Goal: Transaction & Acquisition: Purchase product/service

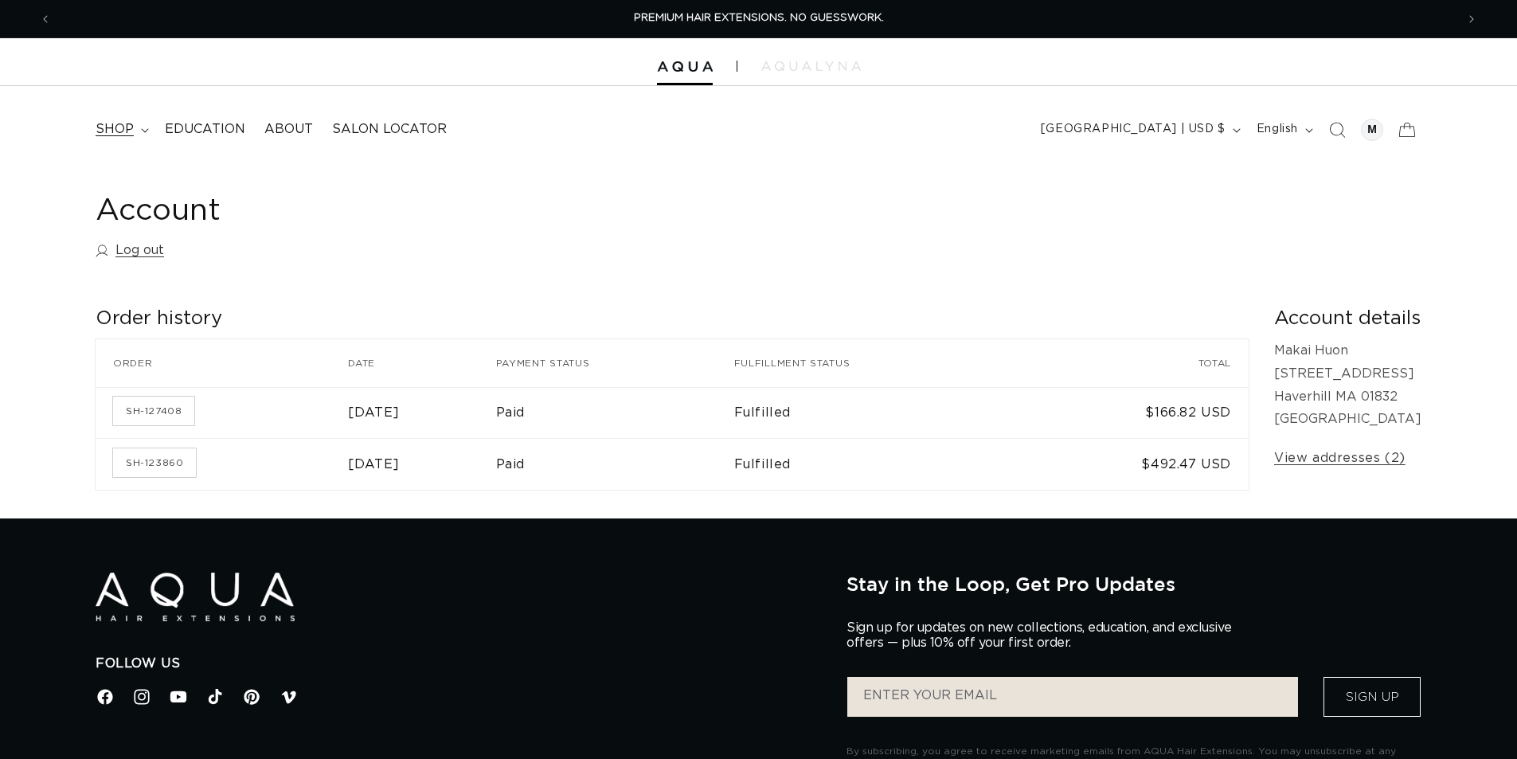
click at [129, 127] on span "shop" at bounding box center [115, 129] width 38 height 17
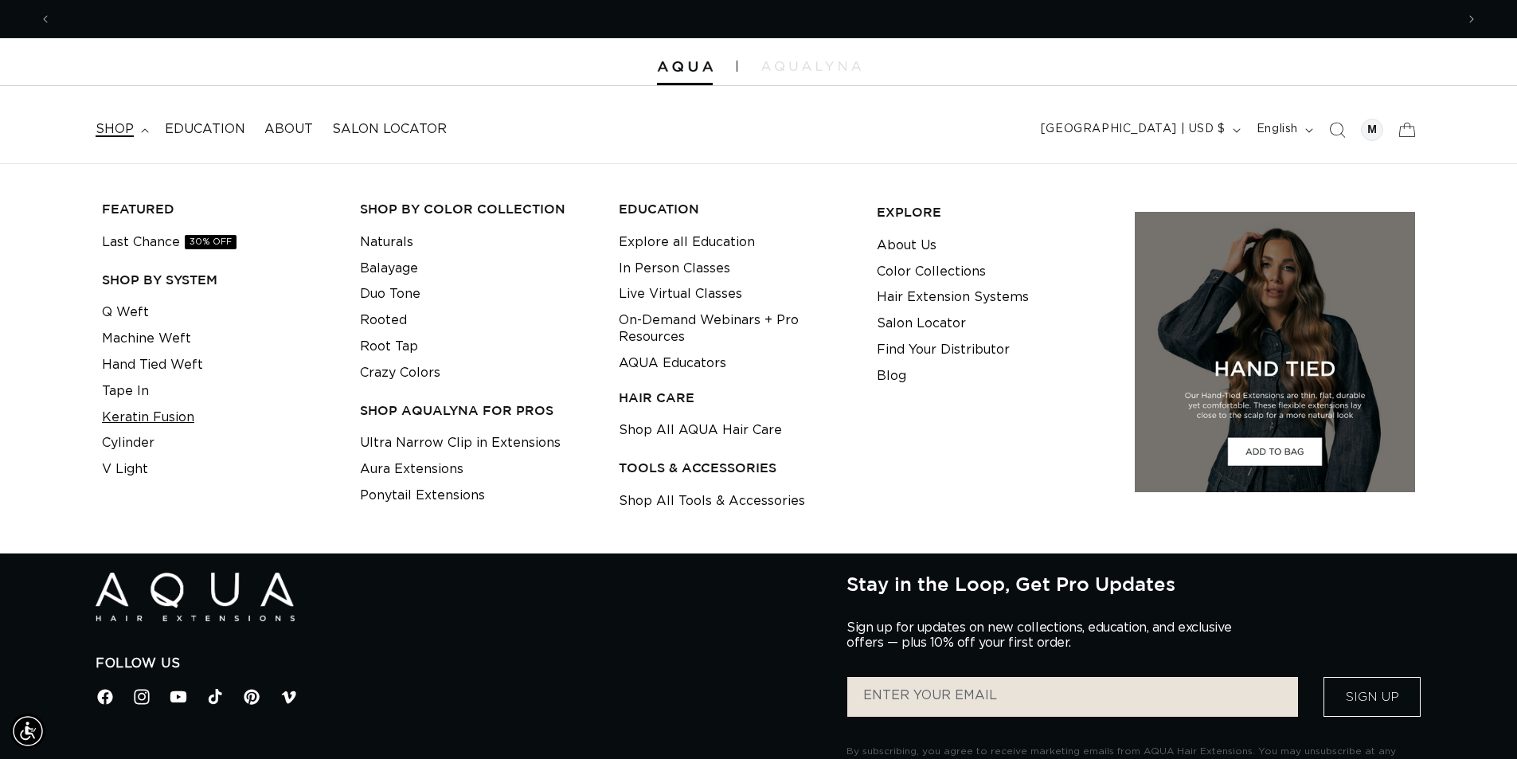
scroll to position [0, 1404]
click at [147, 243] on link "Last Chance 30% OFF" at bounding box center [169, 242] width 135 height 26
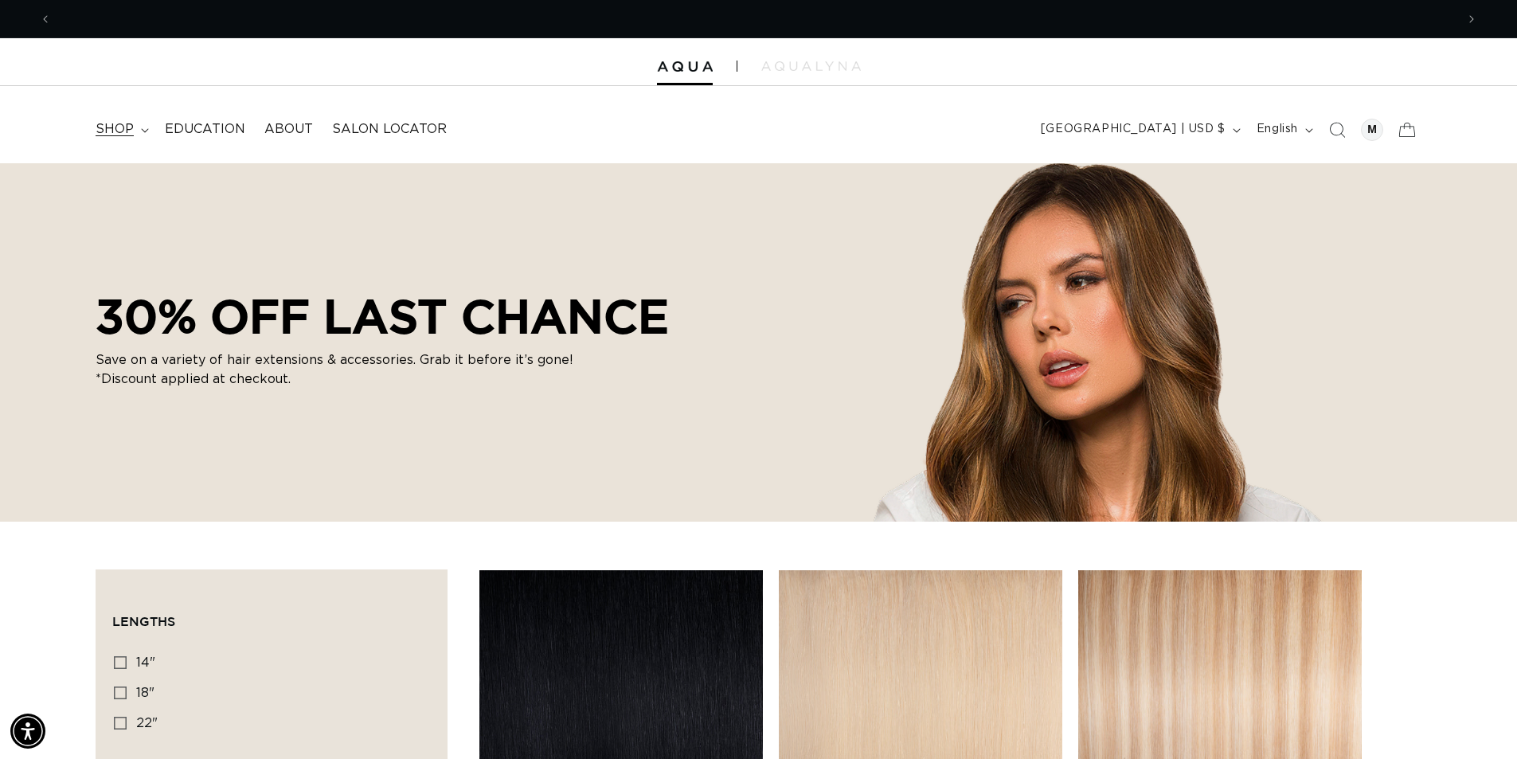
click at [142, 131] on icon at bounding box center [145, 130] width 8 height 5
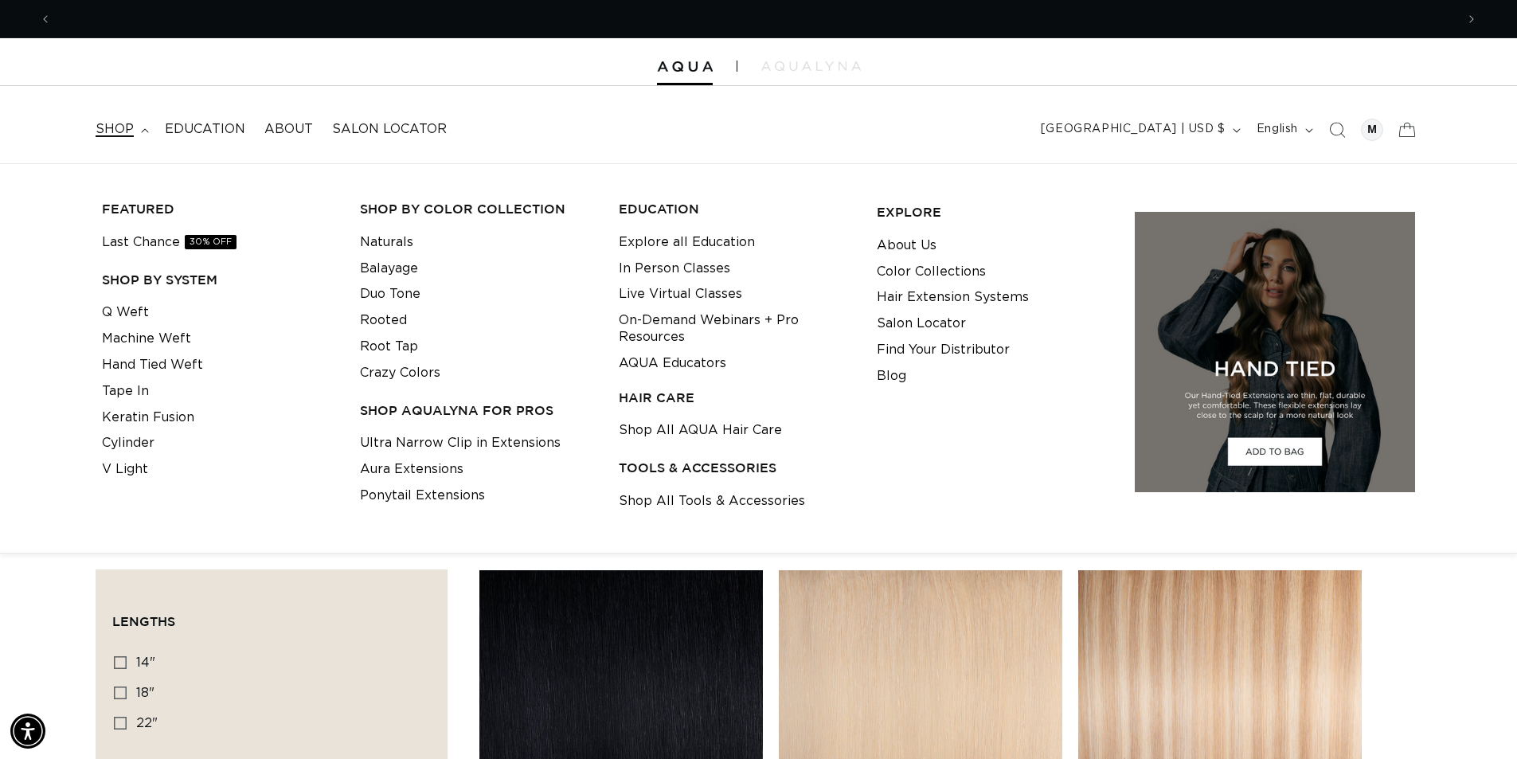
scroll to position [0, 1404]
click at [141, 416] on link "Keratin Fusion" at bounding box center [148, 418] width 92 height 26
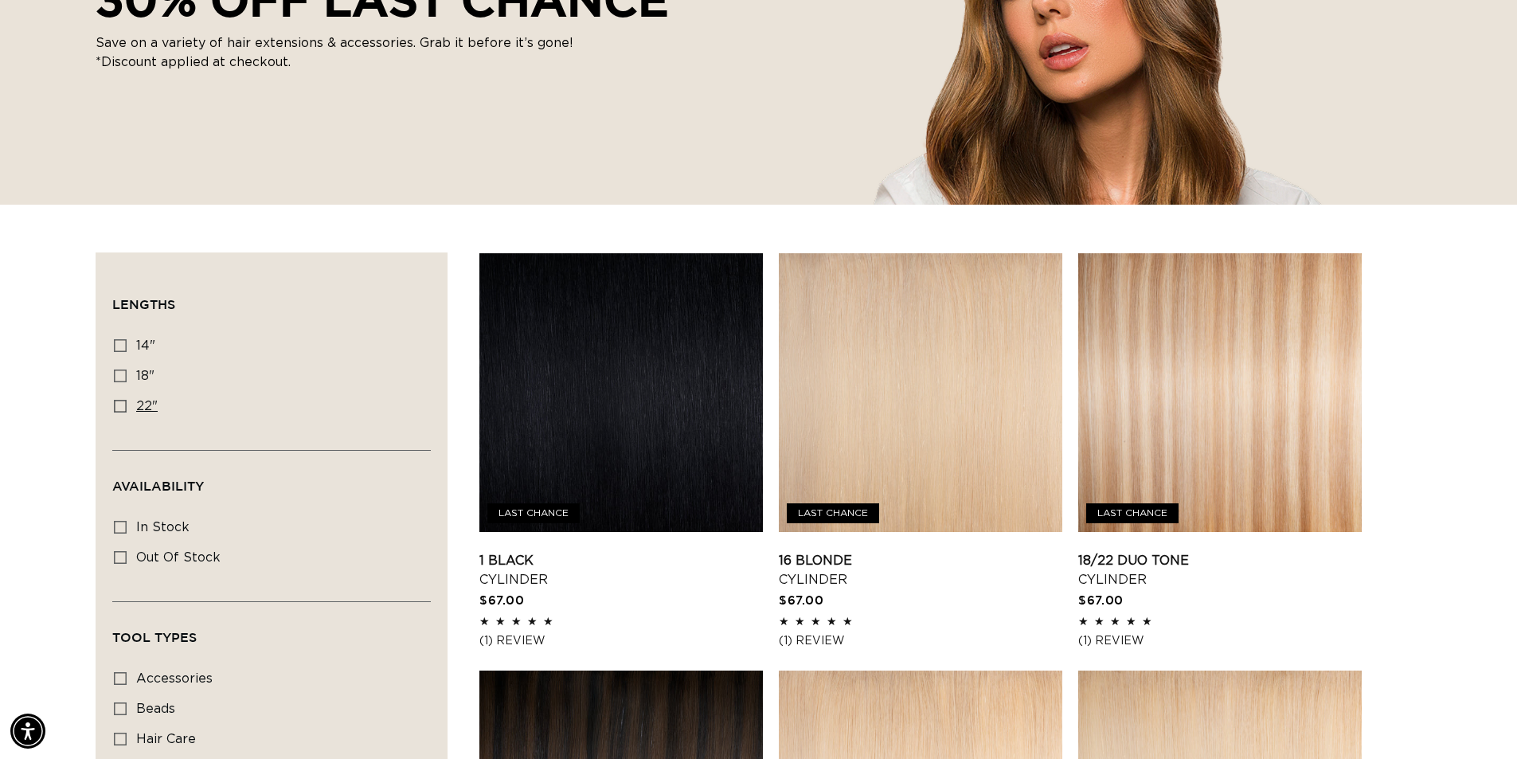
scroll to position [478, 0]
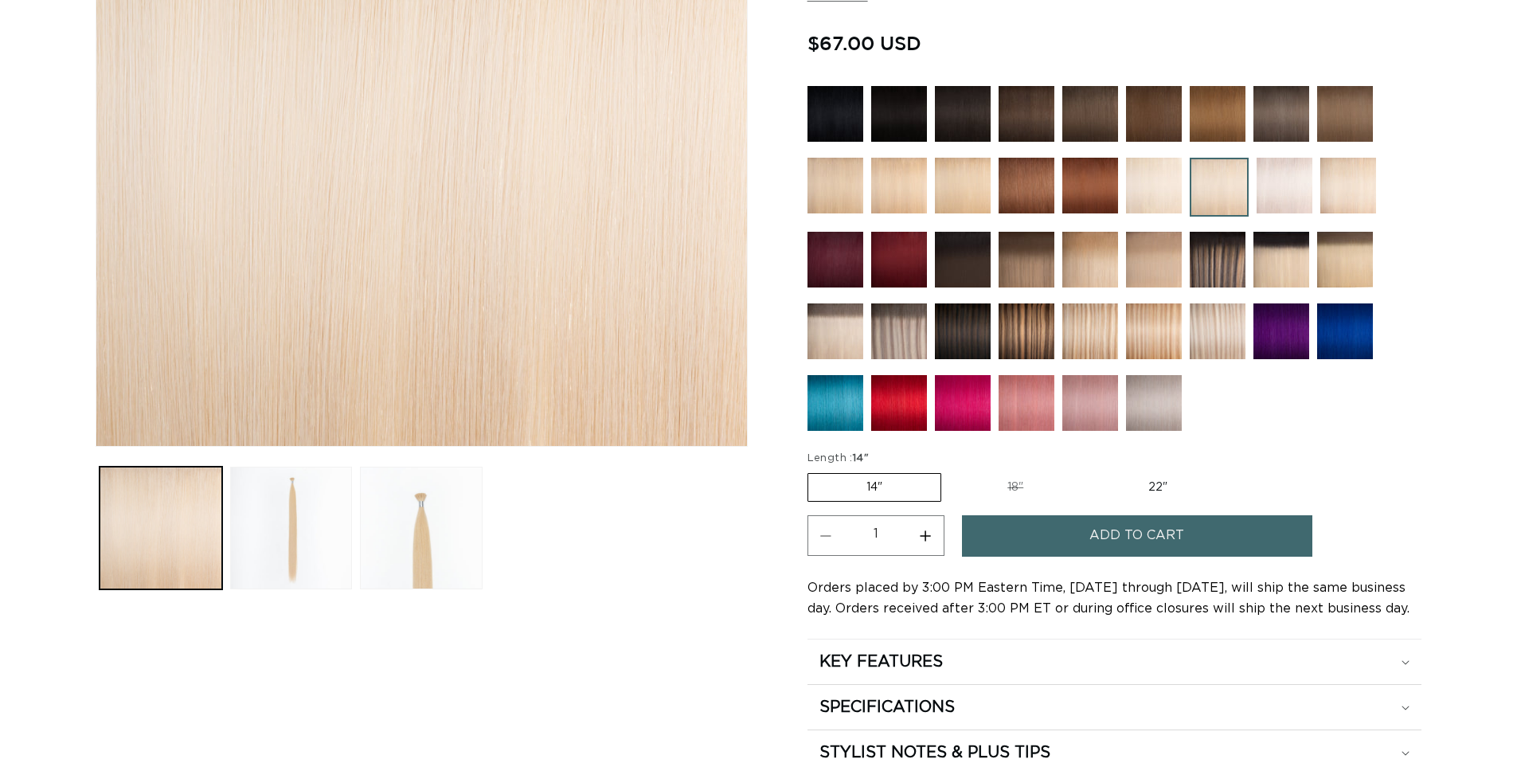
scroll to position [0, 1404]
click at [1153, 487] on label "22" Variant sold out or unavailable" at bounding box center [1157, 487] width 135 height 27
click at [1090, 471] on input "22" Variant sold out or unavailable" at bounding box center [1089, 470] width 1 height 1
radio input "true"
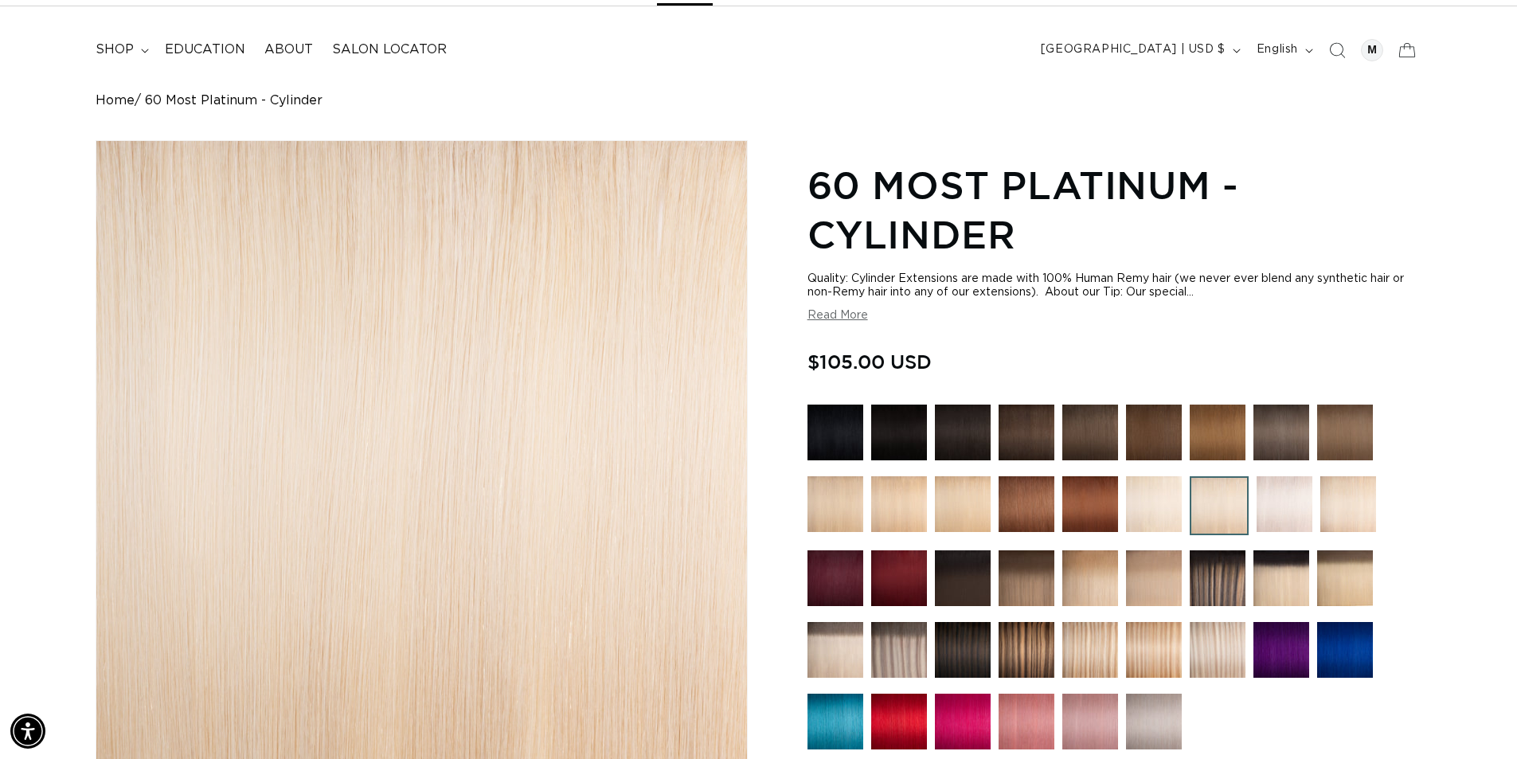
scroll to position [0, 2808]
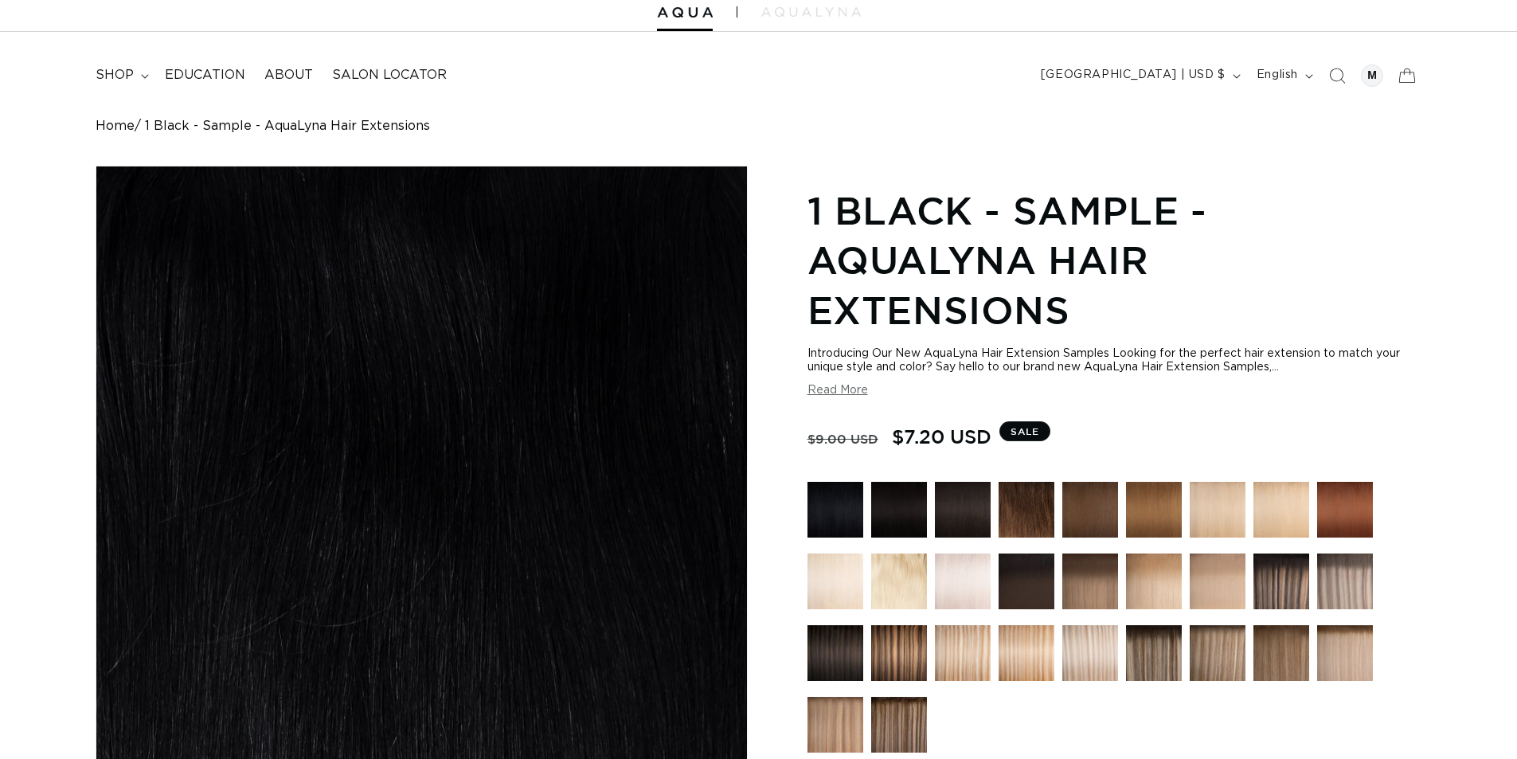
scroll to position [319, 0]
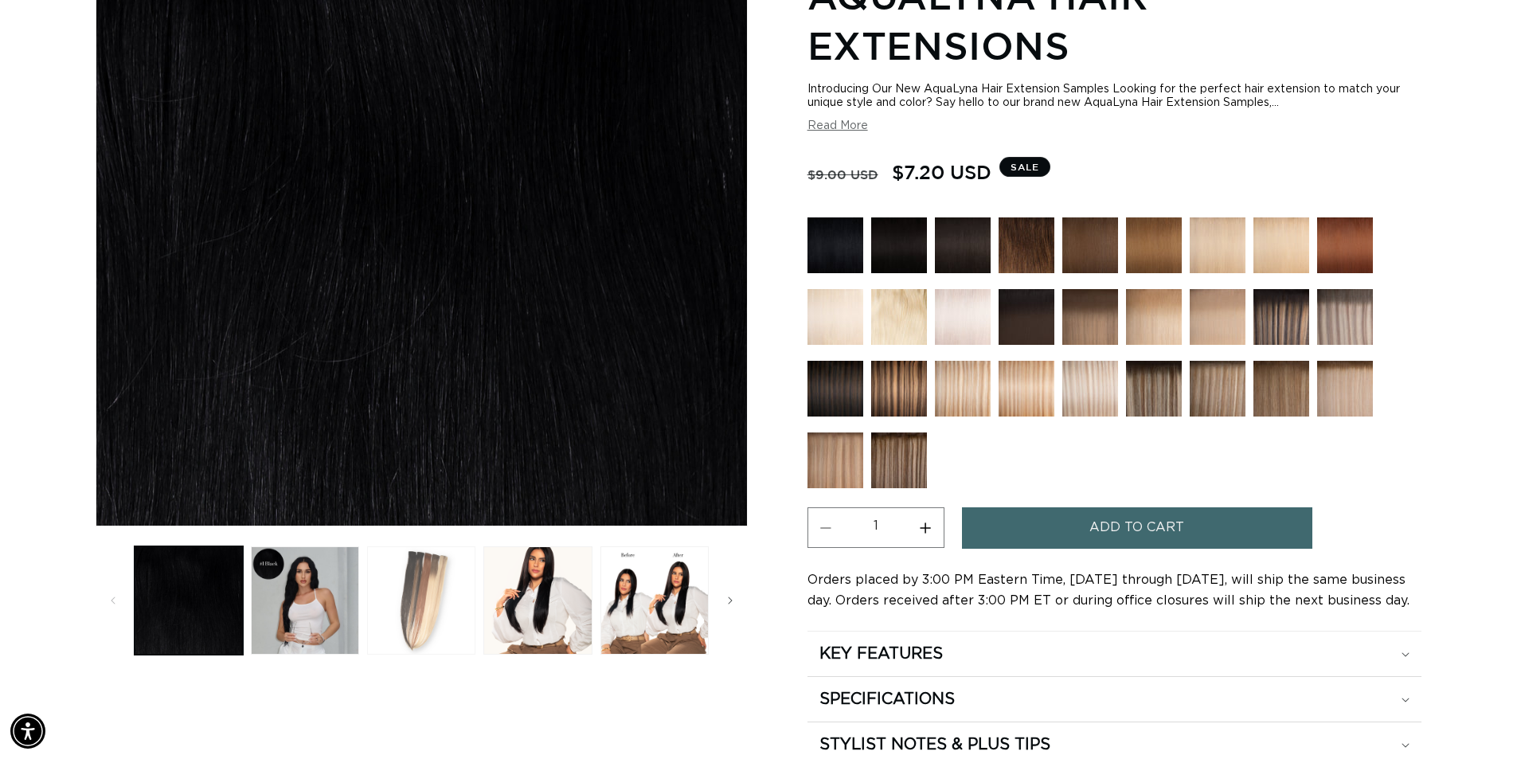
click at [422, 584] on button "Load image 3 in gallery view" at bounding box center [421, 600] width 108 height 108
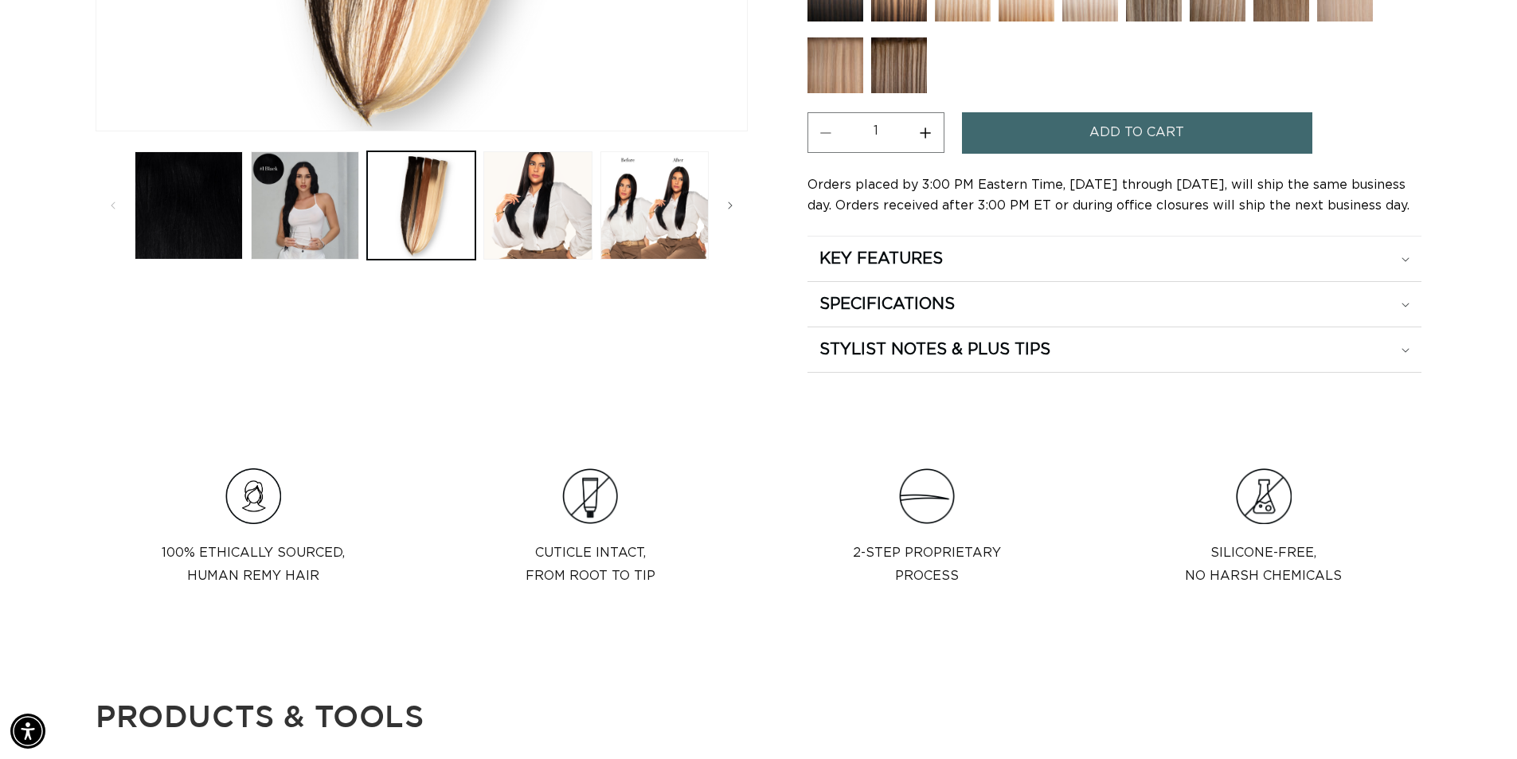
scroll to position [641, 0]
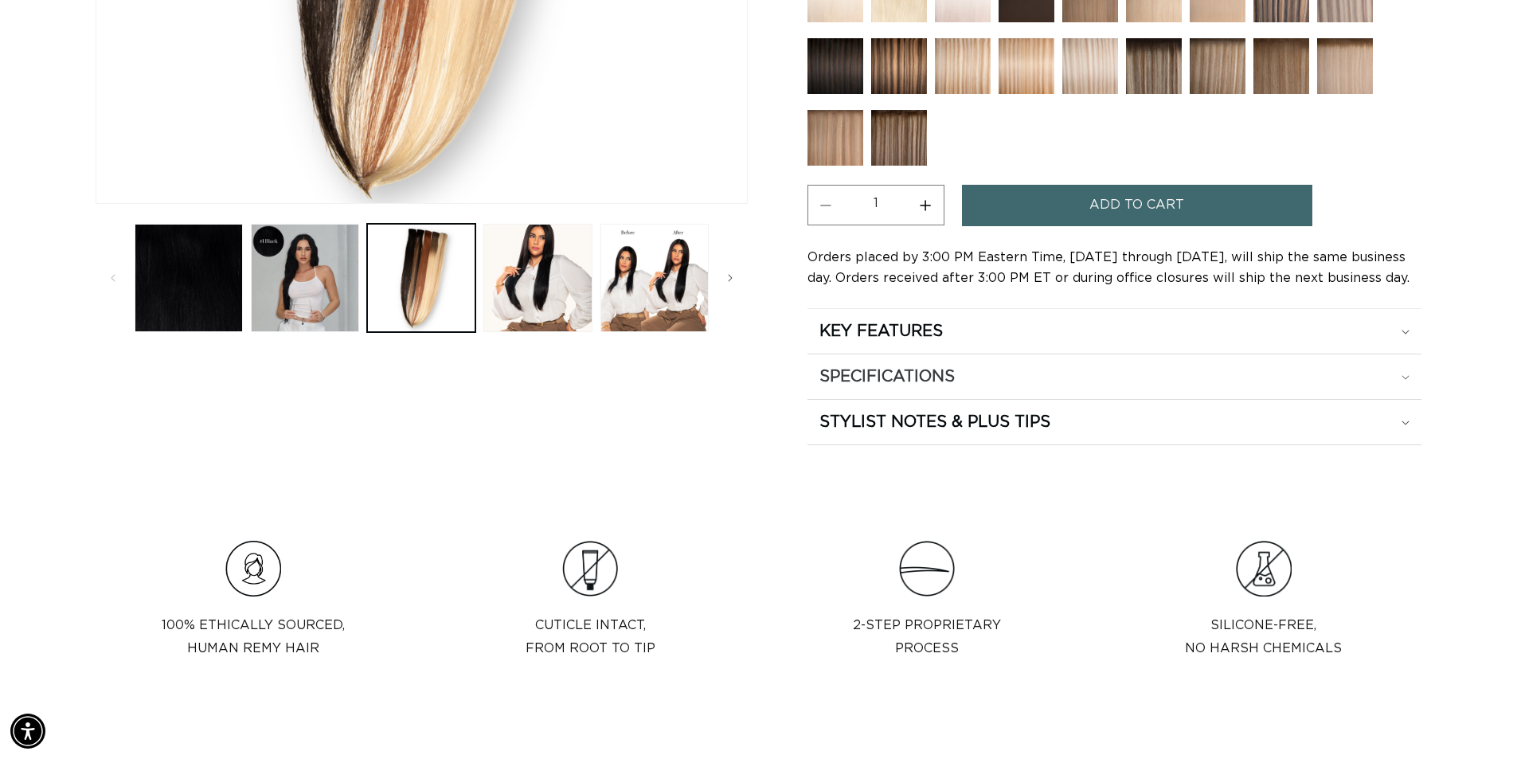
click at [893, 370] on h2 "SPECIFICATIONS" at bounding box center [886, 376] width 135 height 21
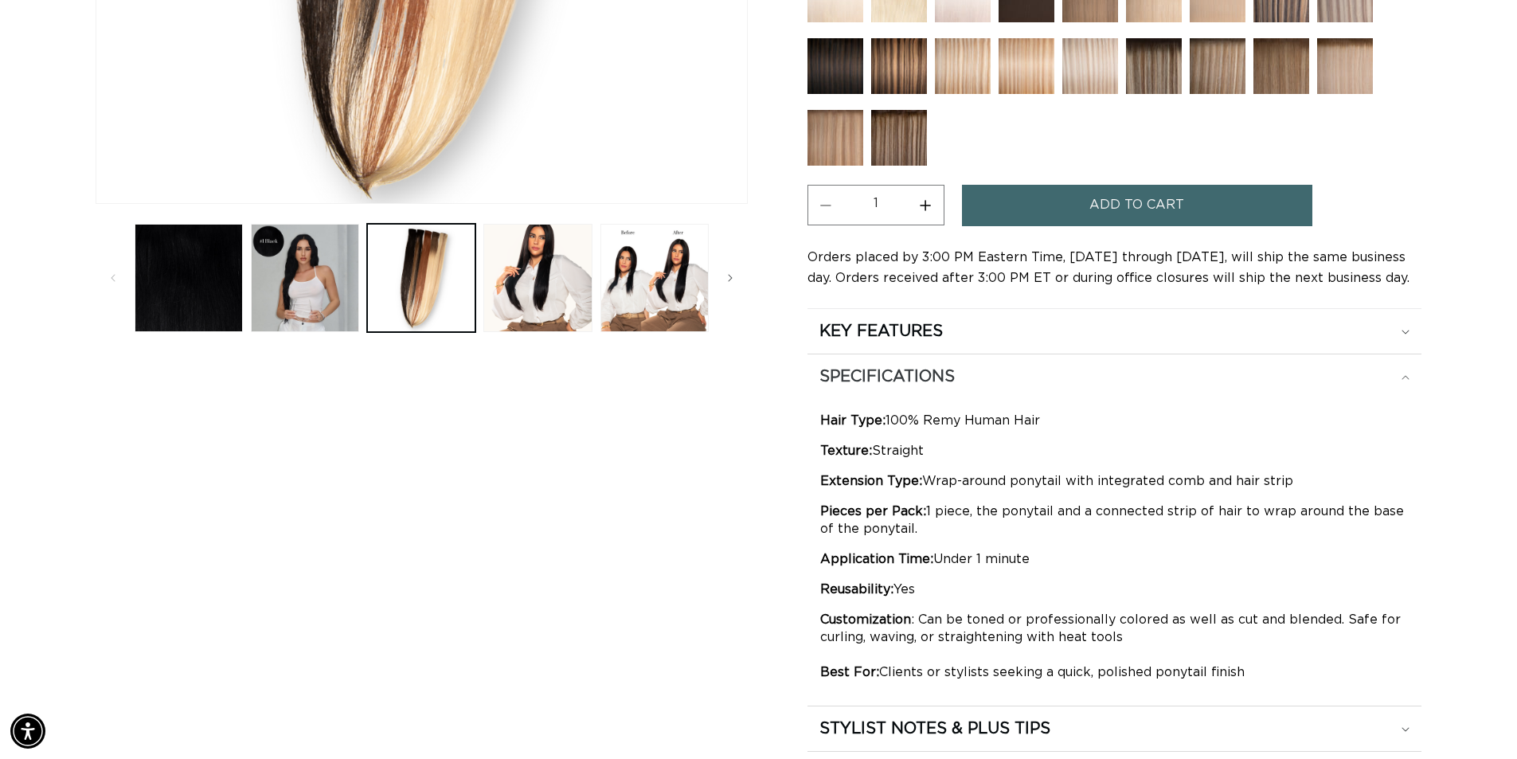
scroll to position [0, 2808]
click at [896, 377] on h2 "SPECIFICATIONS" at bounding box center [886, 376] width 135 height 21
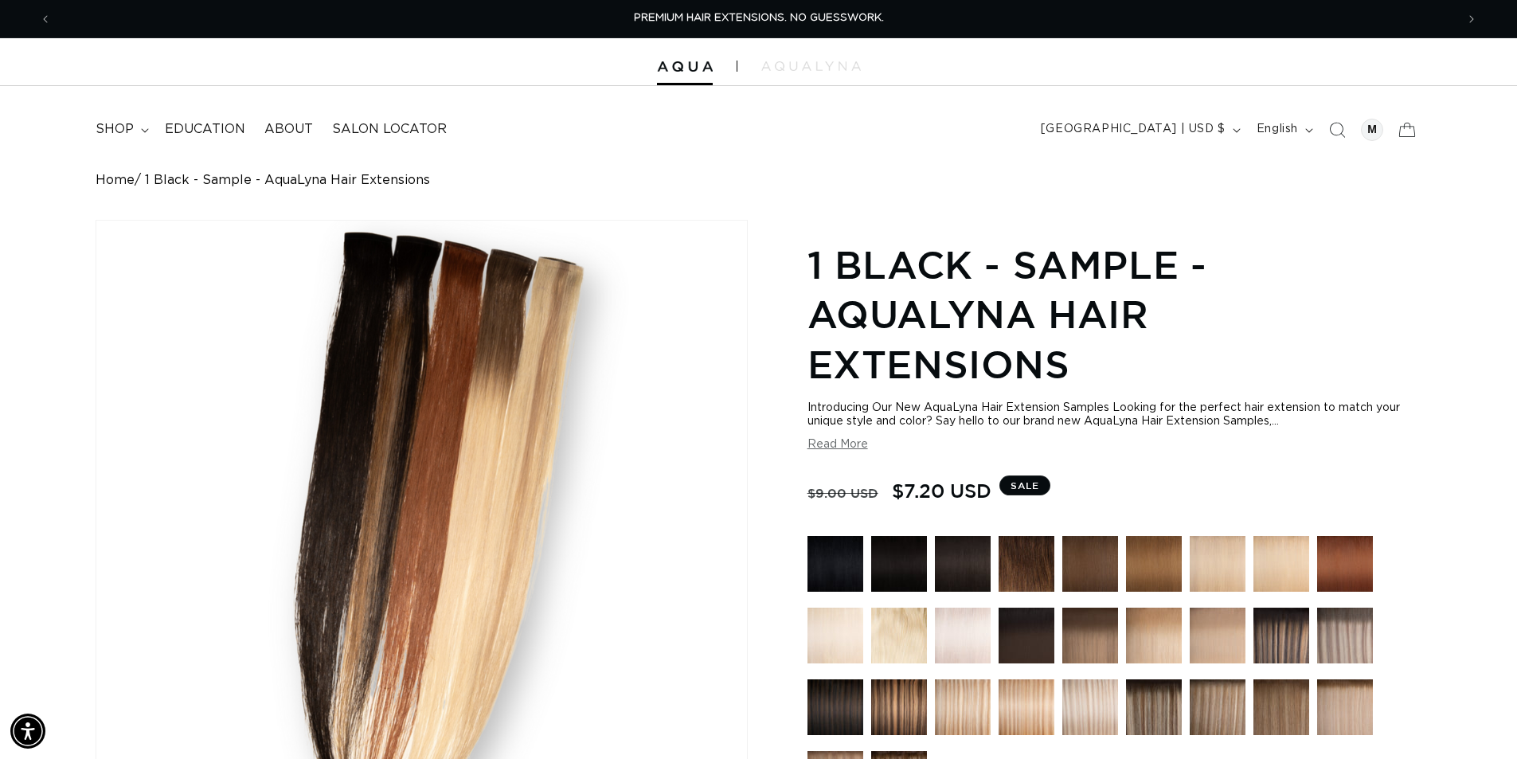
scroll to position [0, 1404]
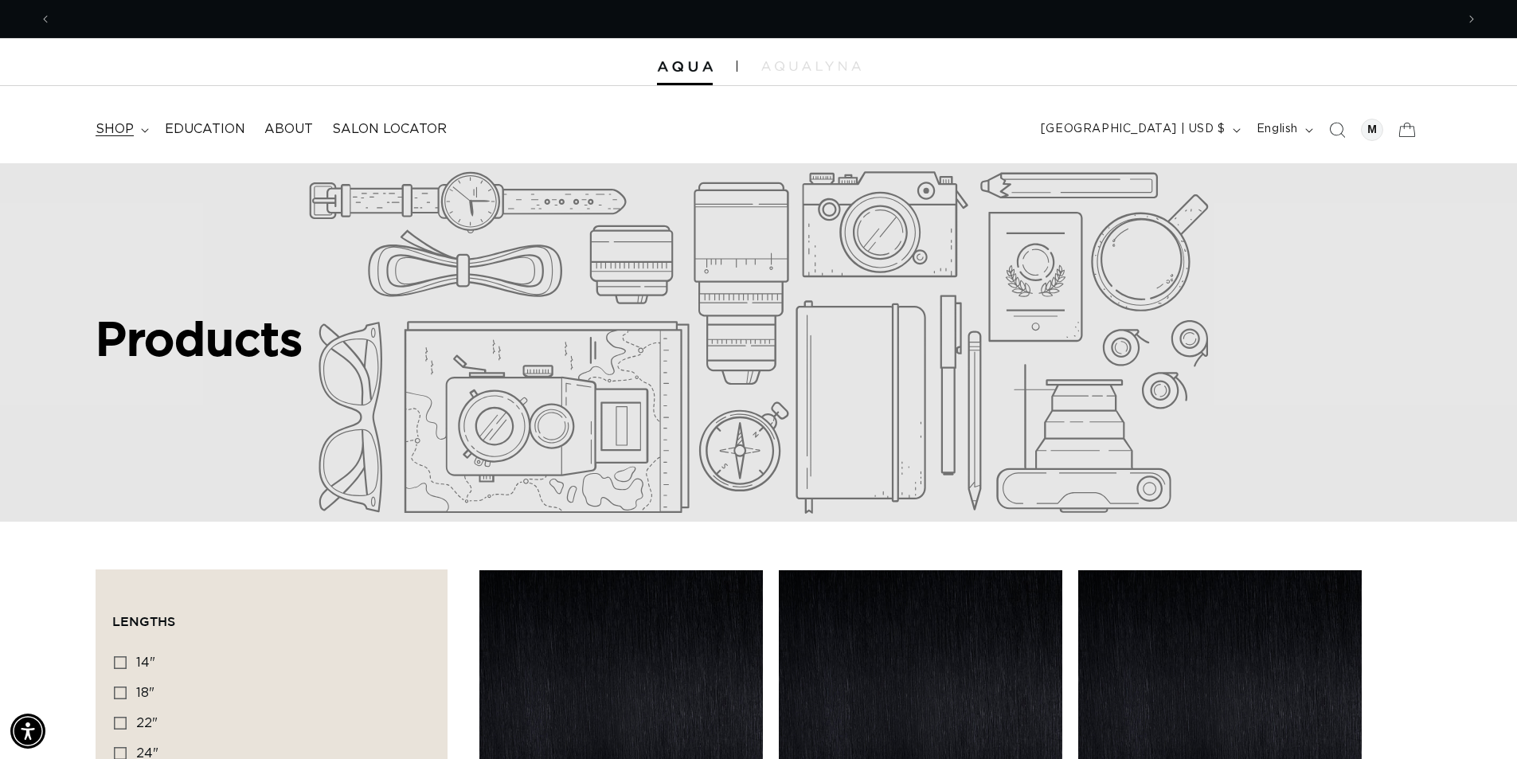
scroll to position [0, 1404]
click at [694, 75] on div at bounding box center [758, 62] width 1517 height 48
click at [1336, 129] on icon "Search" at bounding box center [1336, 129] width 17 height 17
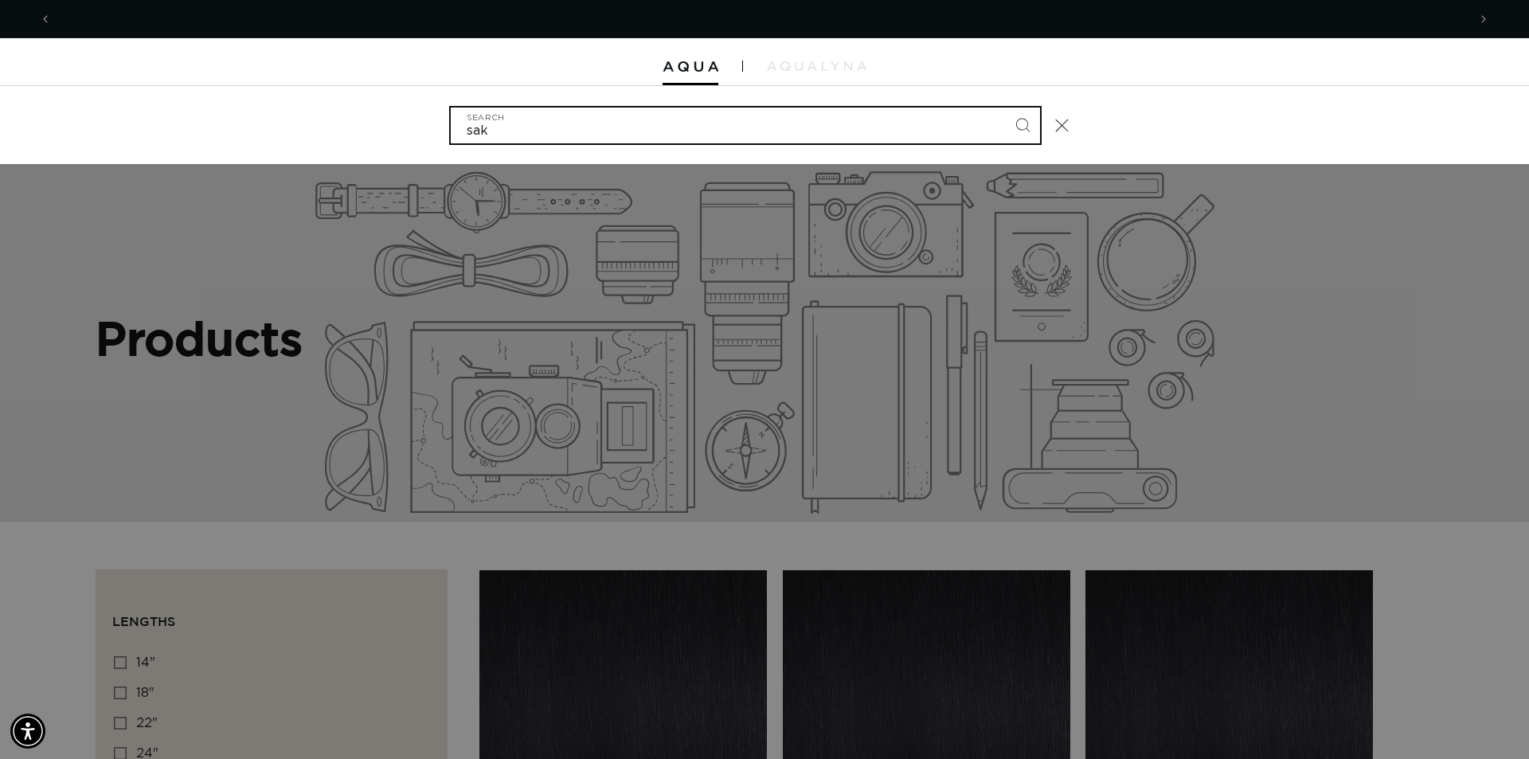
scroll to position [0, 2832]
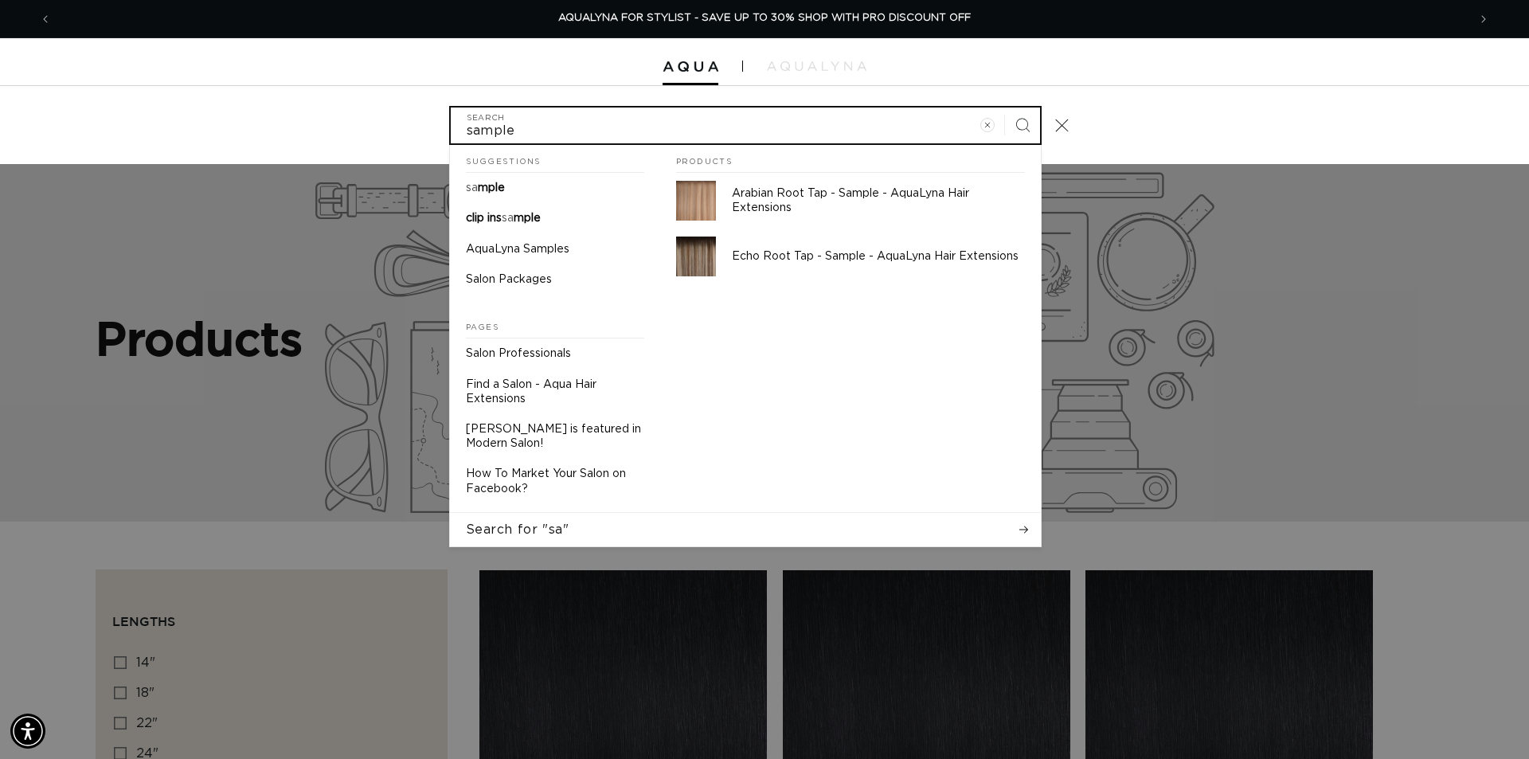
type input "sample"
click at [1005, 107] on button "Search" at bounding box center [1022, 124] width 35 height 35
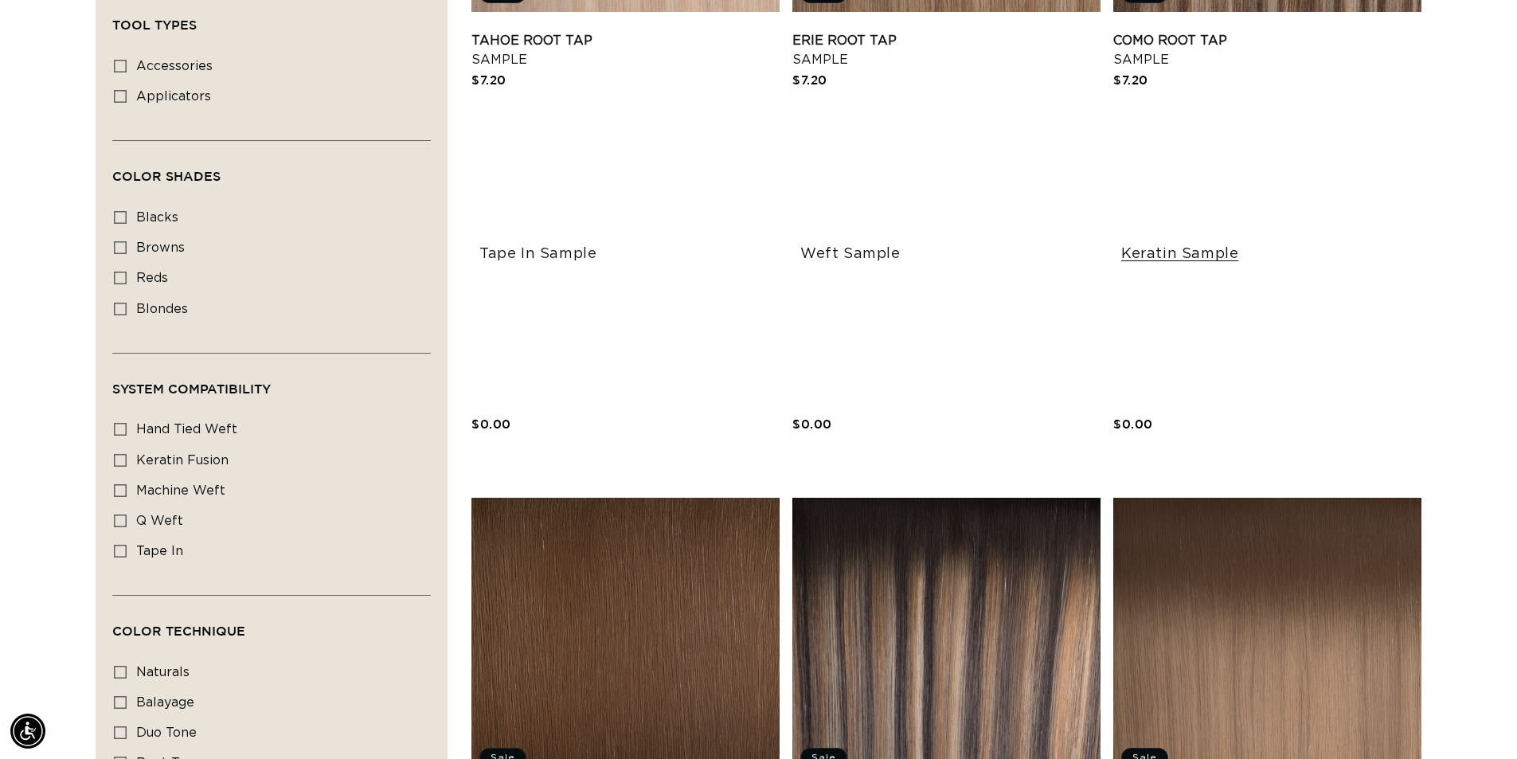
click at [1233, 245] on link "Keratin Sample" at bounding box center [1267, 254] width 292 height 18
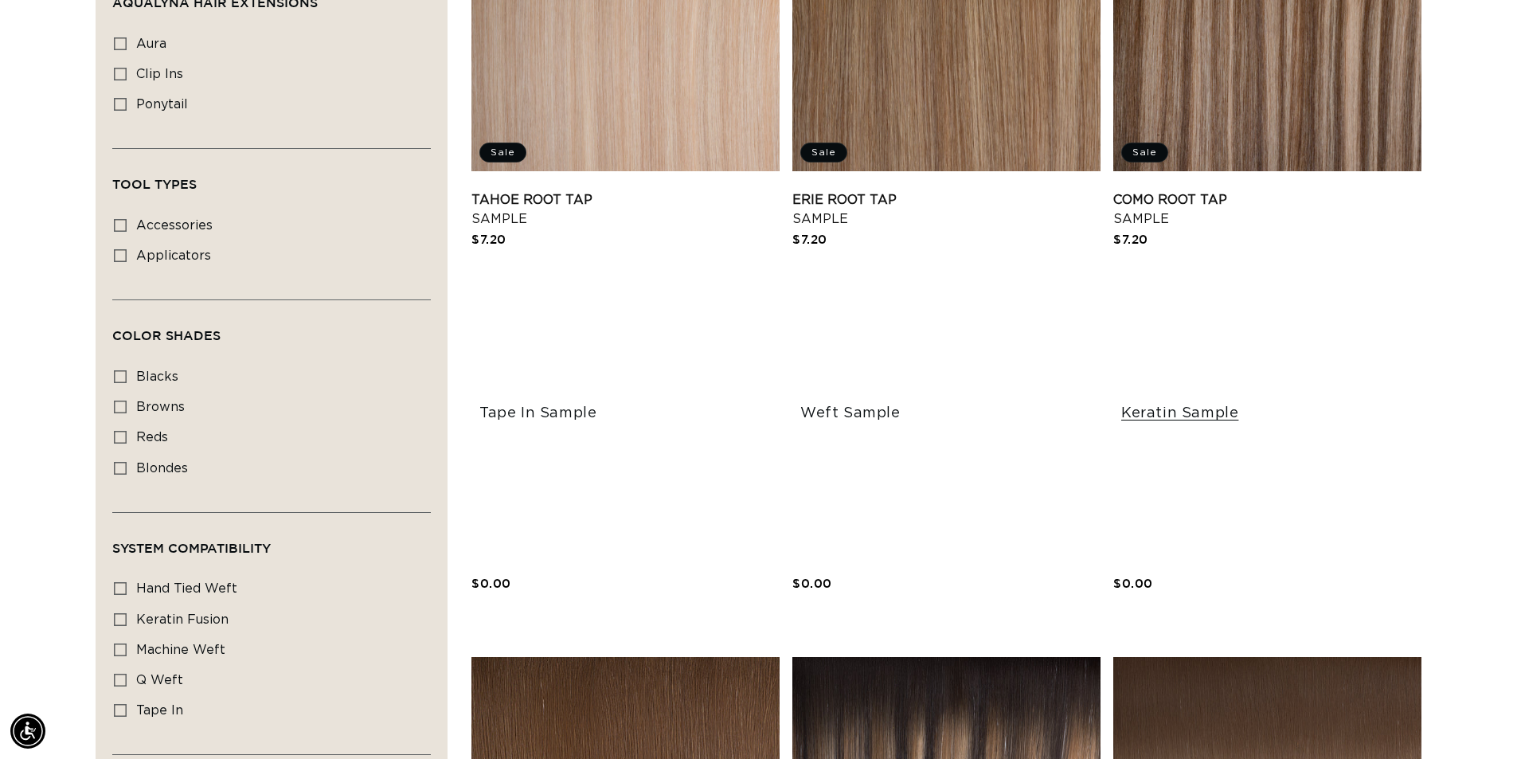
scroll to position [0, 1404]
click at [1210, 405] on link "Keratin Sample" at bounding box center [1267, 414] width 292 height 18
click at [577, 405] on link "Tape In Sample" at bounding box center [625, 414] width 292 height 18
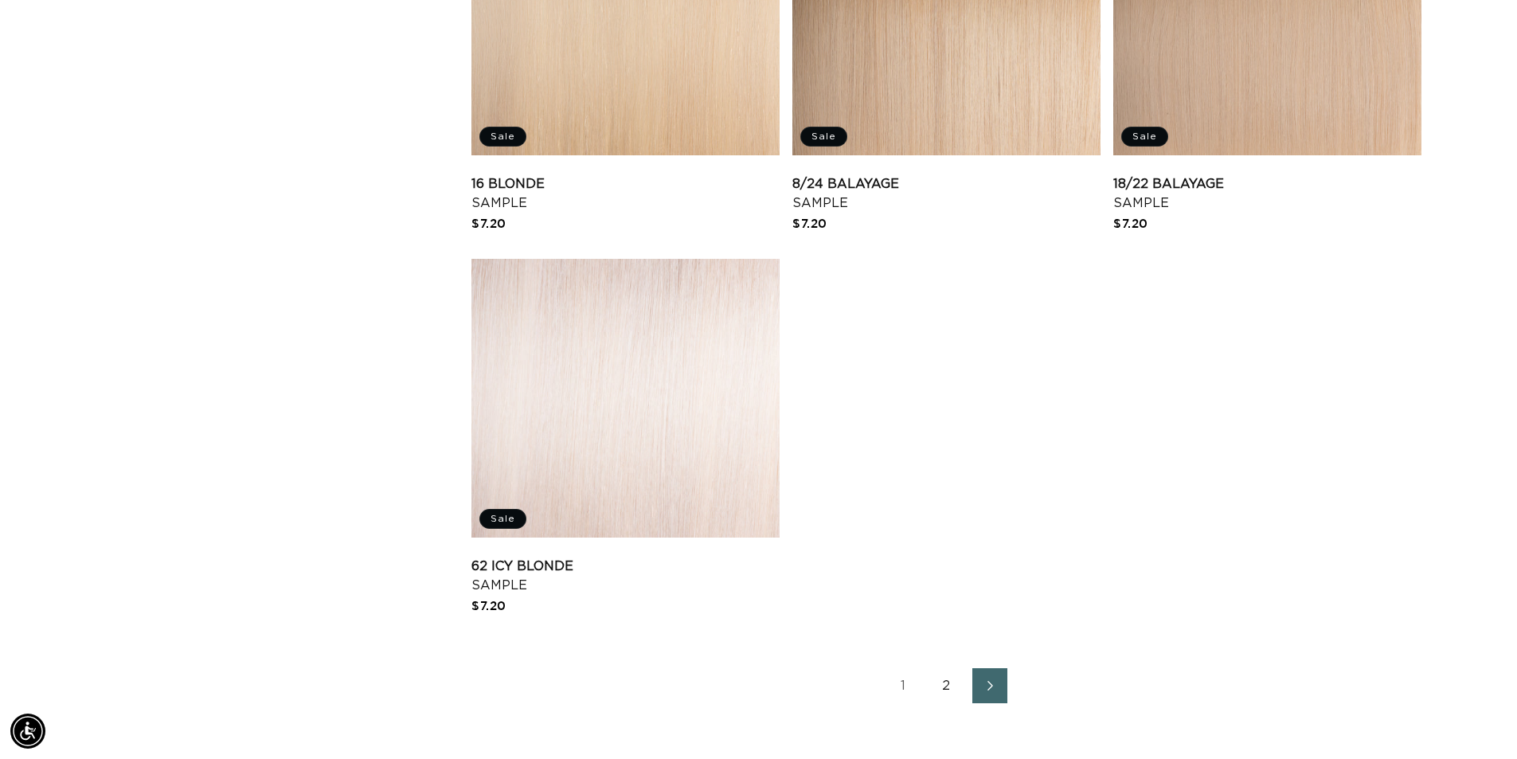
scroll to position [0, 0]
click at [943, 683] on link "2" at bounding box center [946, 685] width 35 height 35
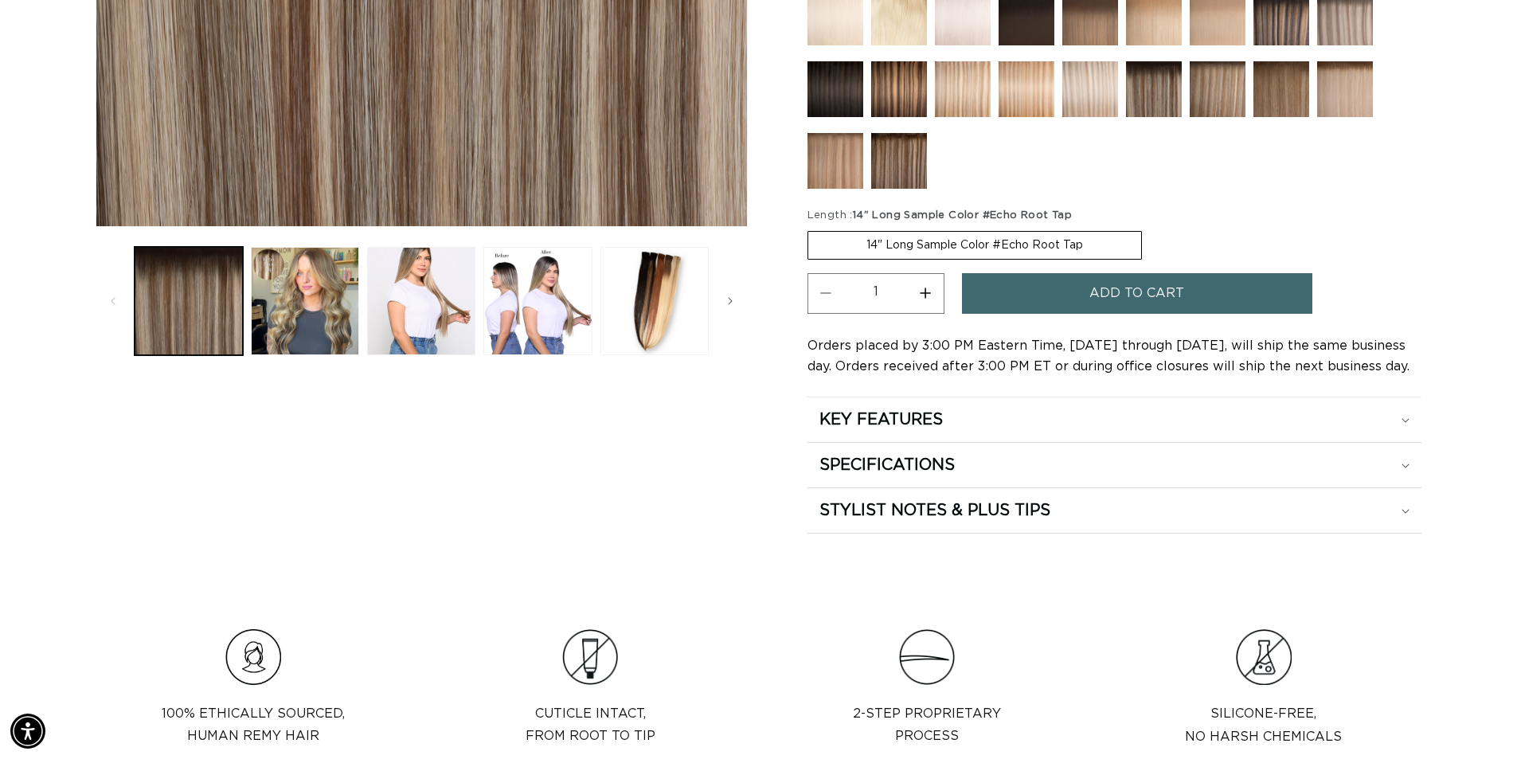
scroll to position [557, 0]
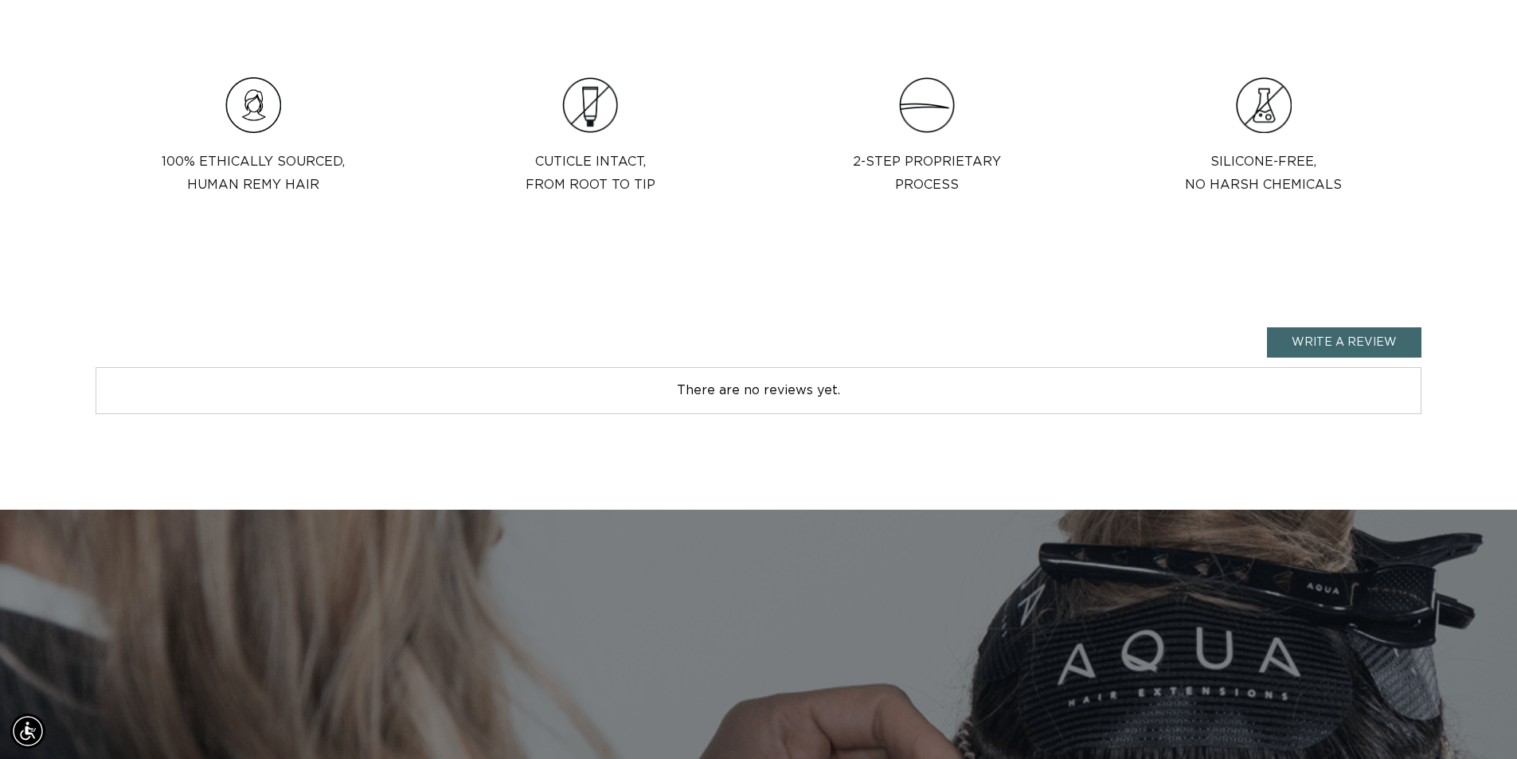
scroll to position [0, 2808]
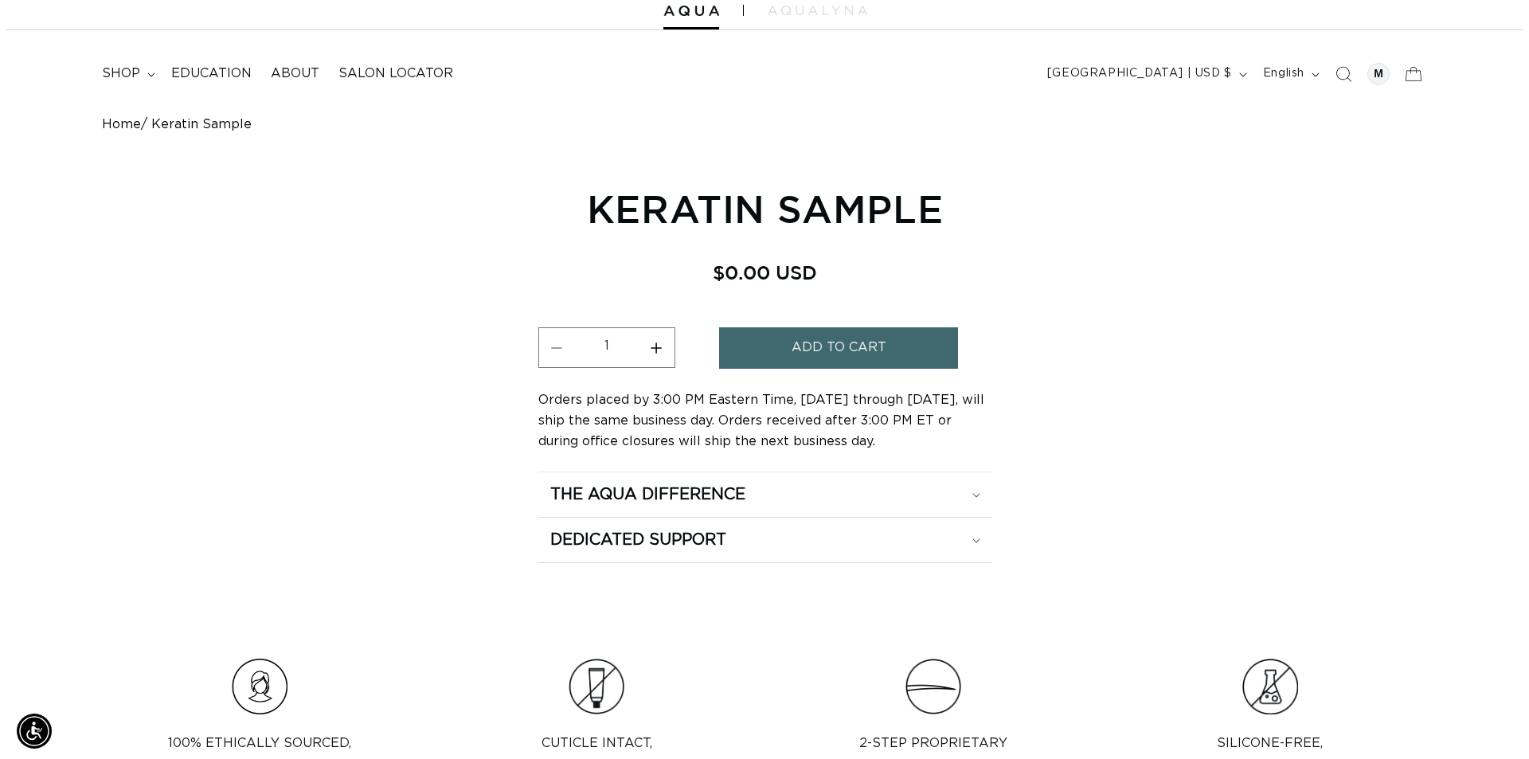
scroll to position [80, 0]
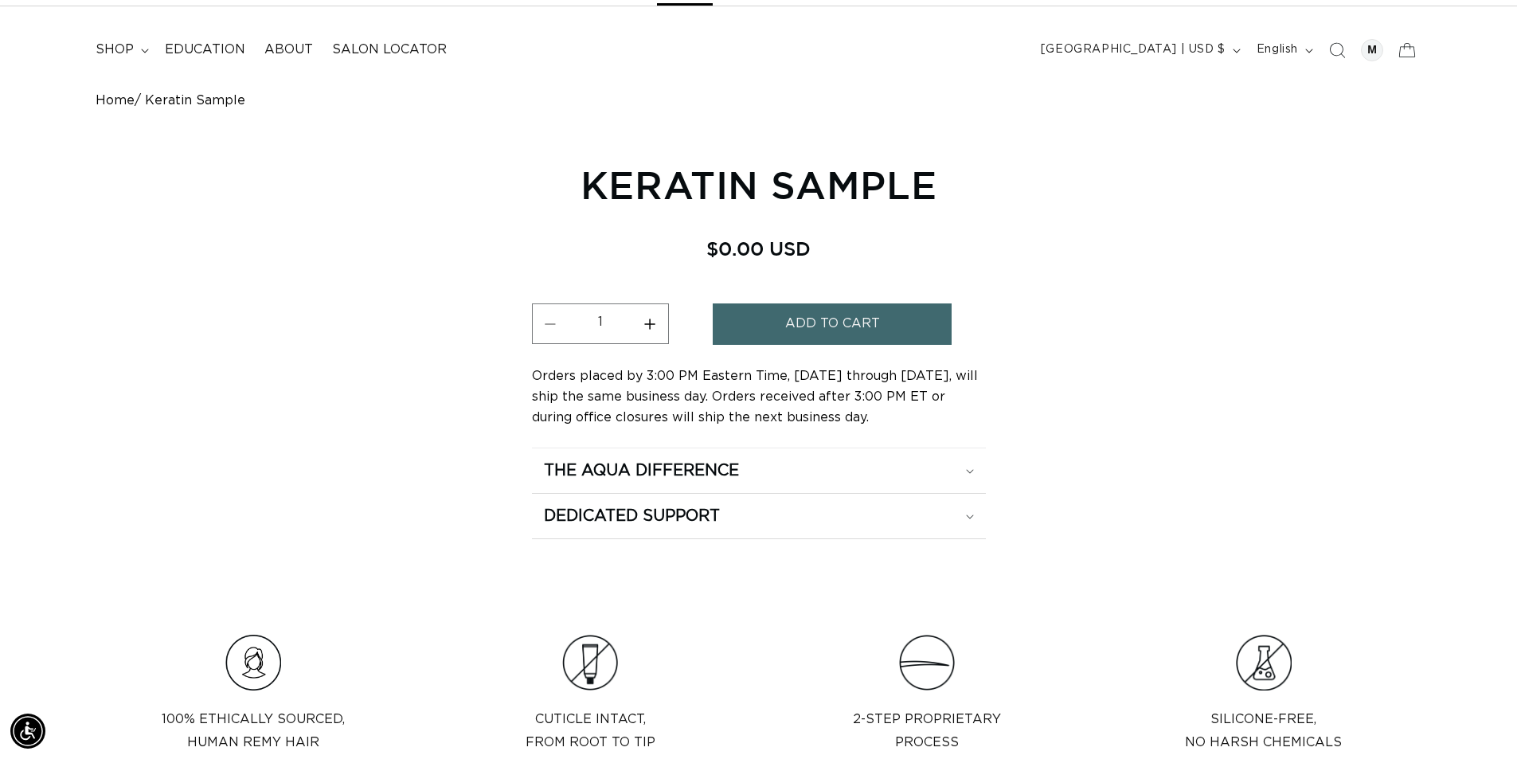
click at [783, 323] on button "Add to cart" at bounding box center [832, 323] width 239 height 41
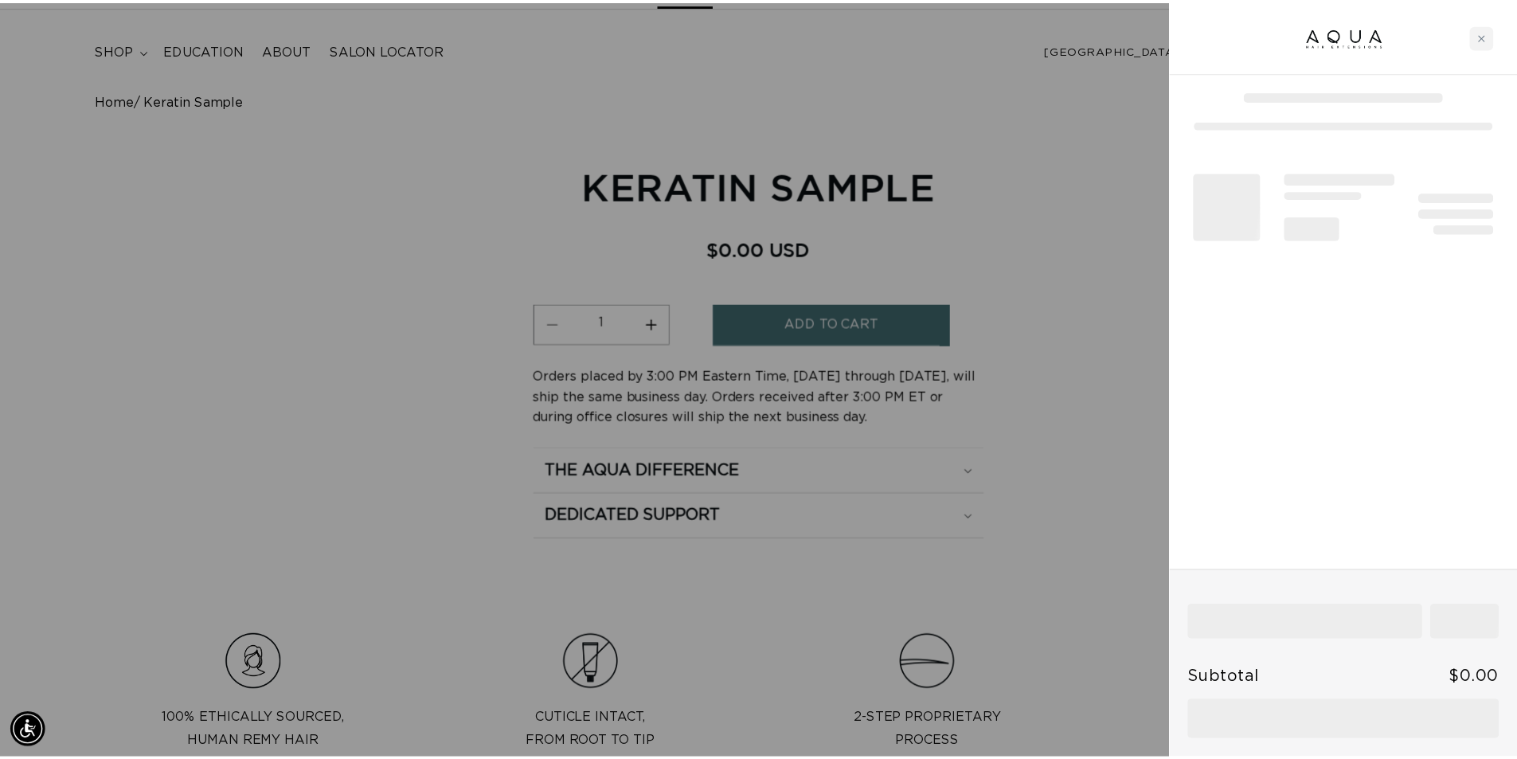
scroll to position [0, 1416]
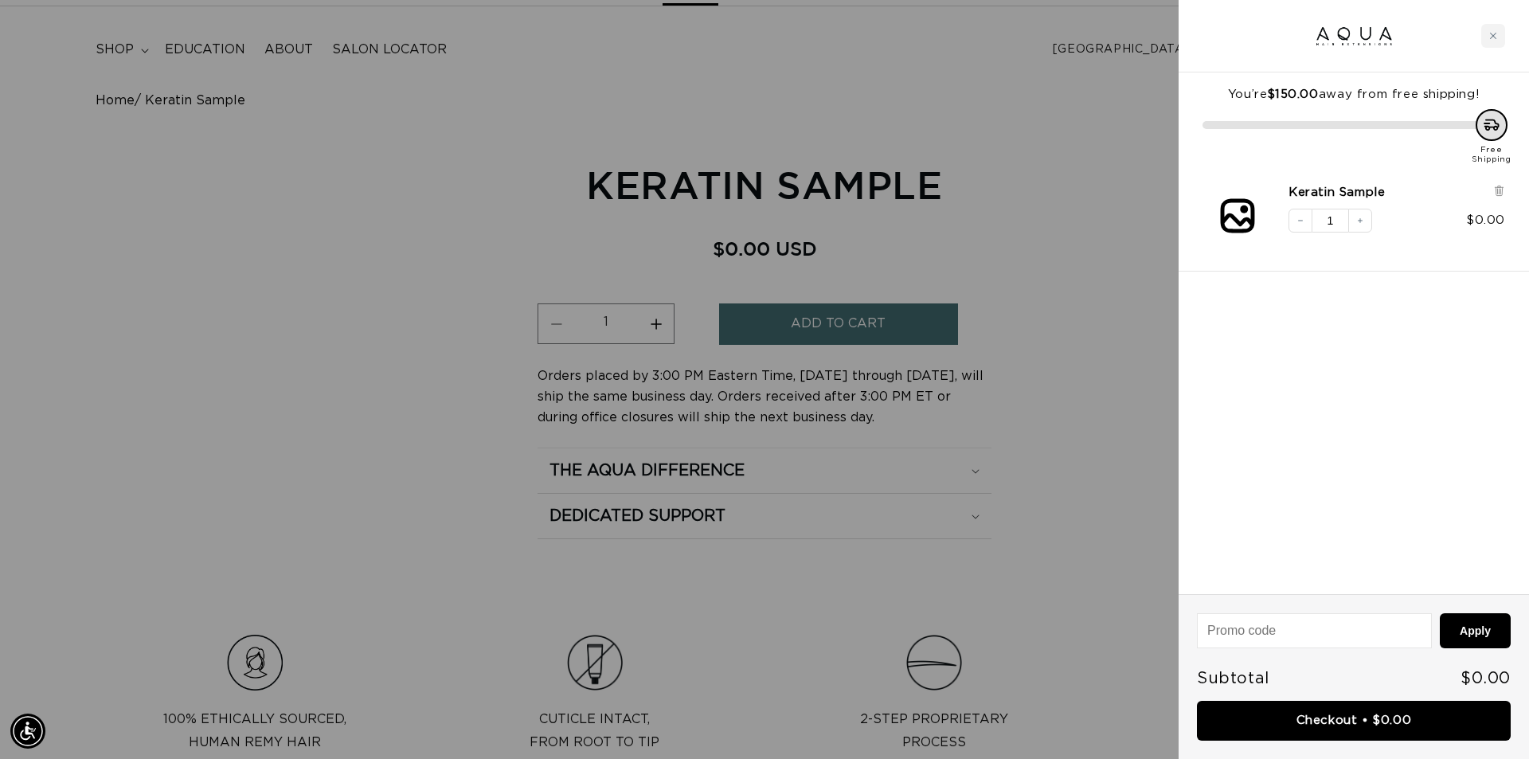
click at [453, 66] on div at bounding box center [764, 379] width 1529 height 759
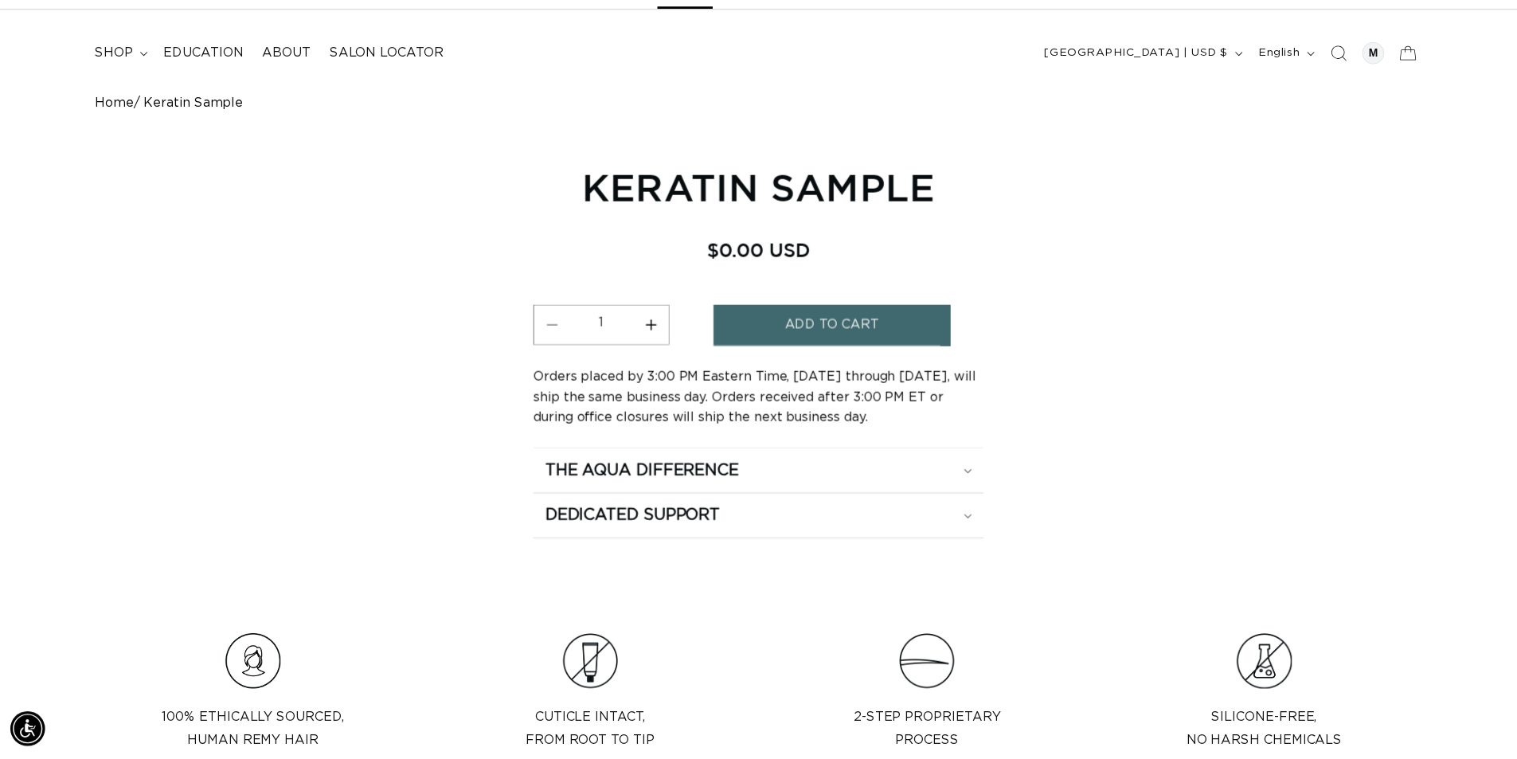
scroll to position [0, 2808]
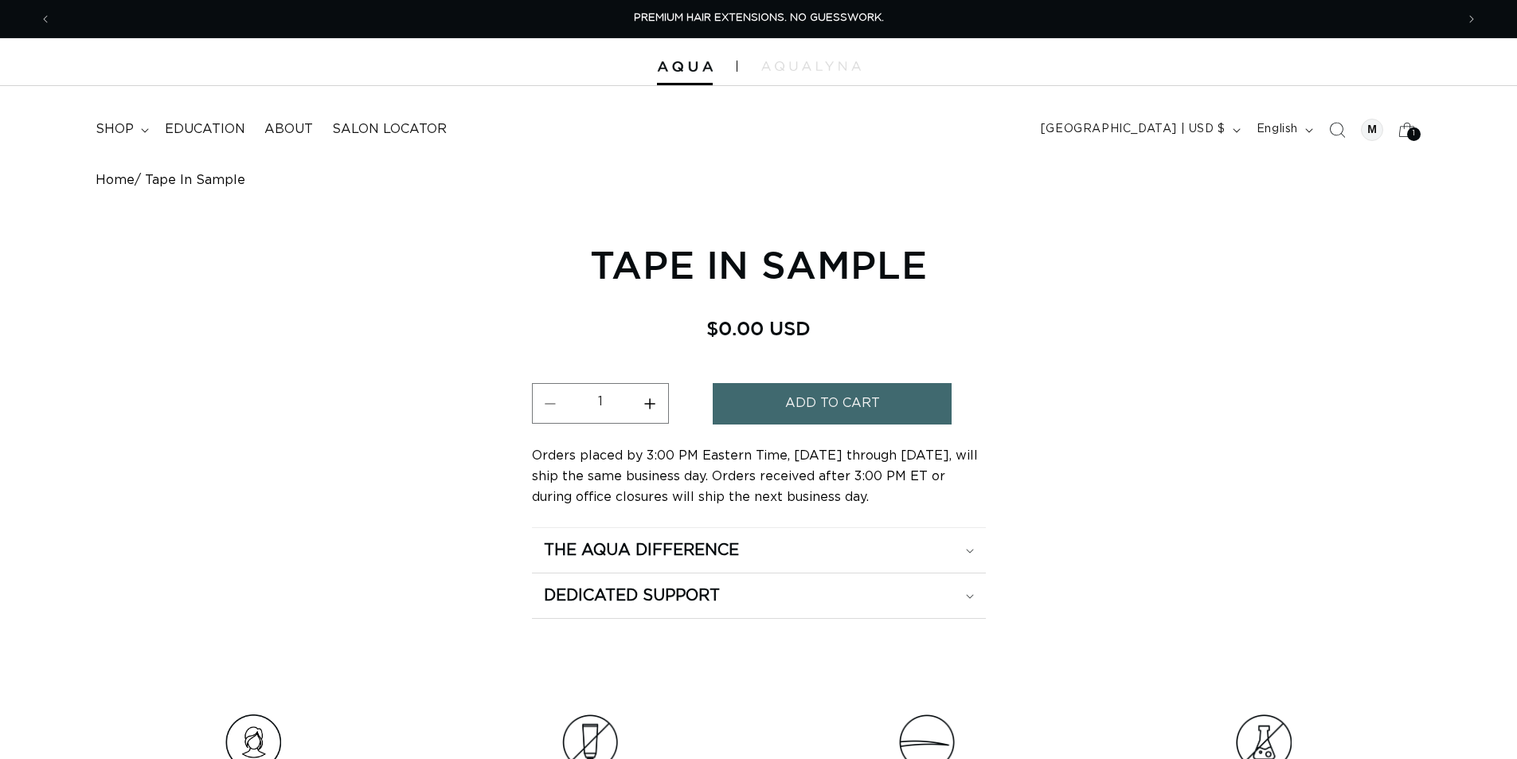
click at [823, 412] on span "Add to cart" at bounding box center [832, 403] width 95 height 41
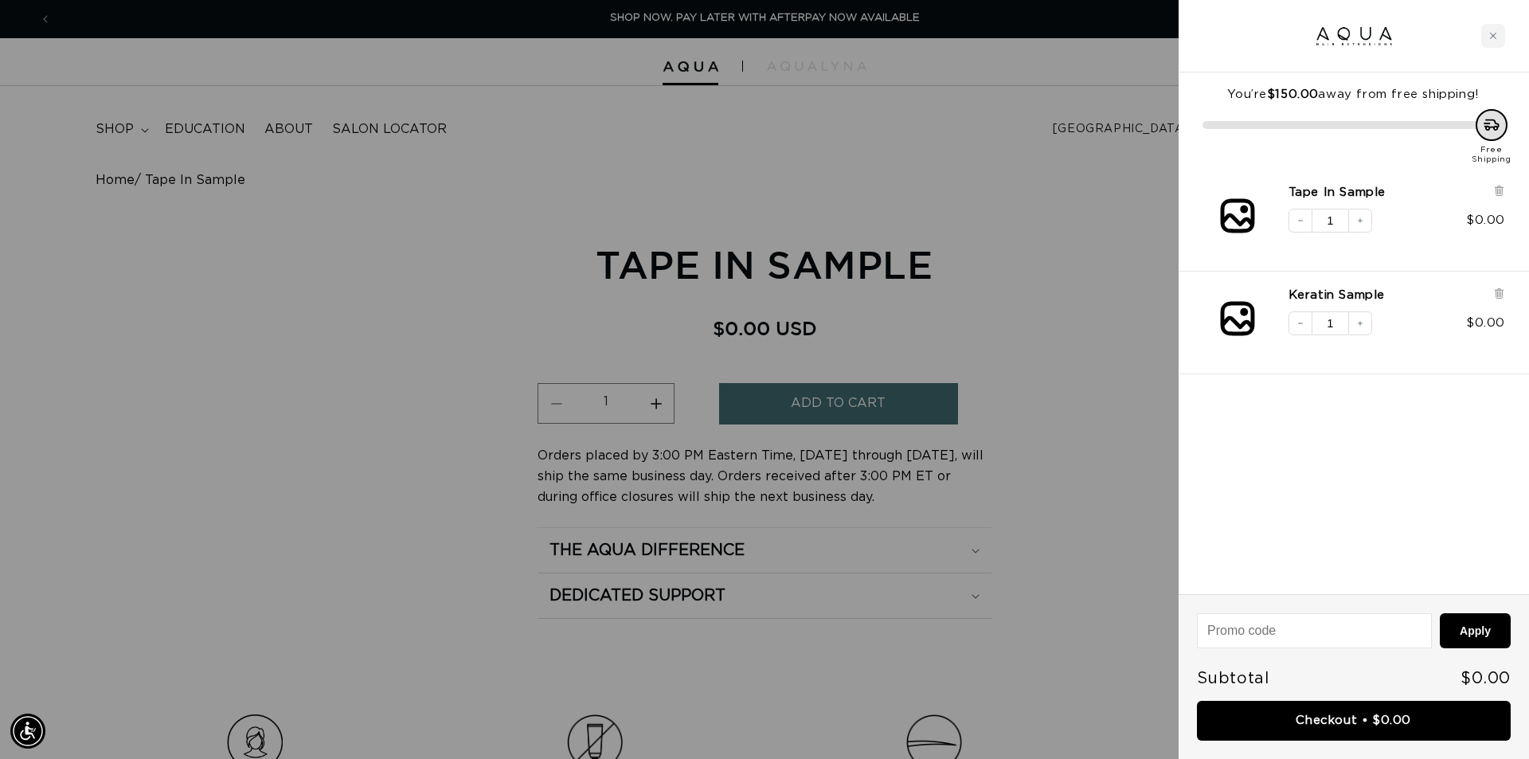
click at [846, 299] on div at bounding box center [764, 379] width 1529 height 759
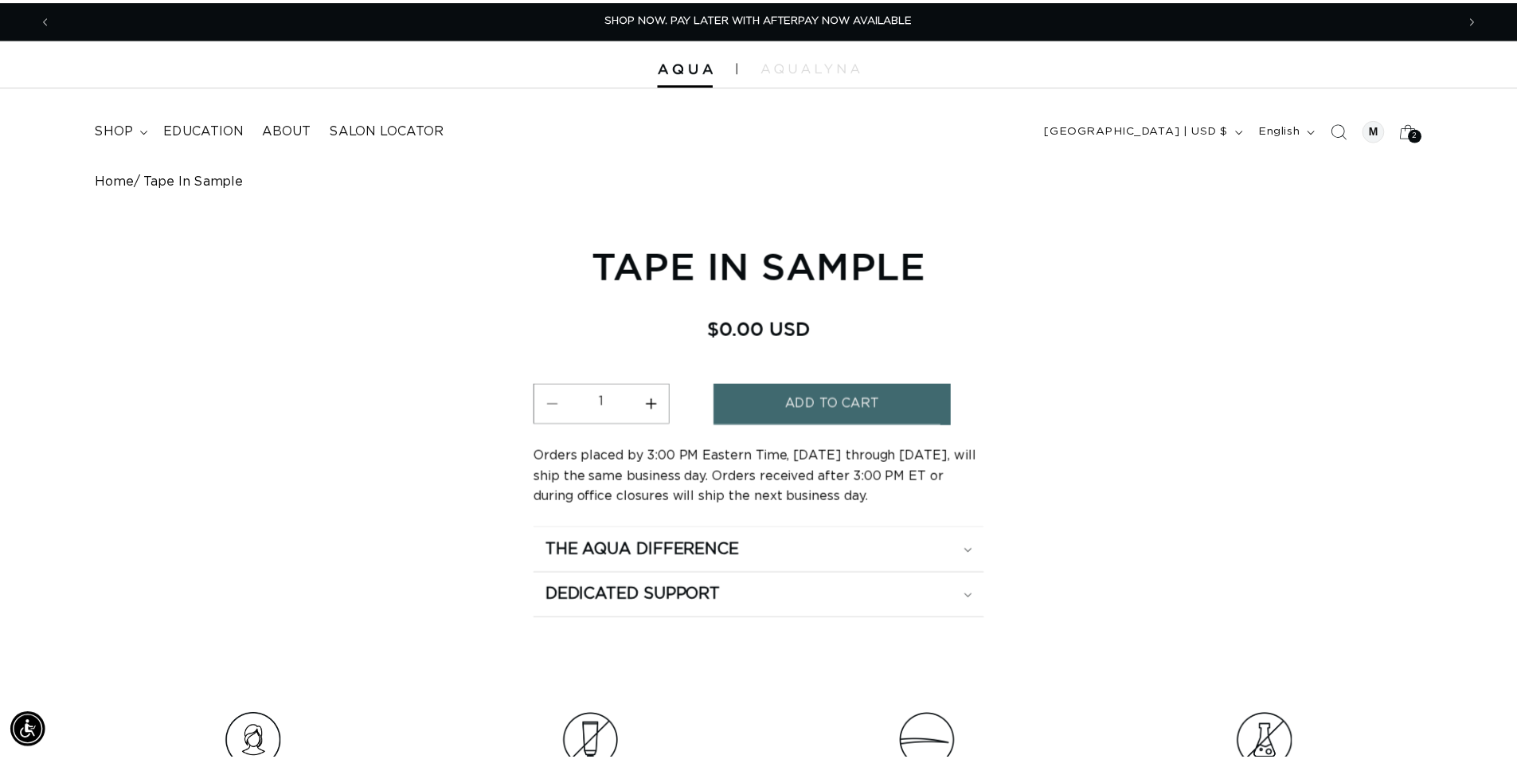
scroll to position [0, 1404]
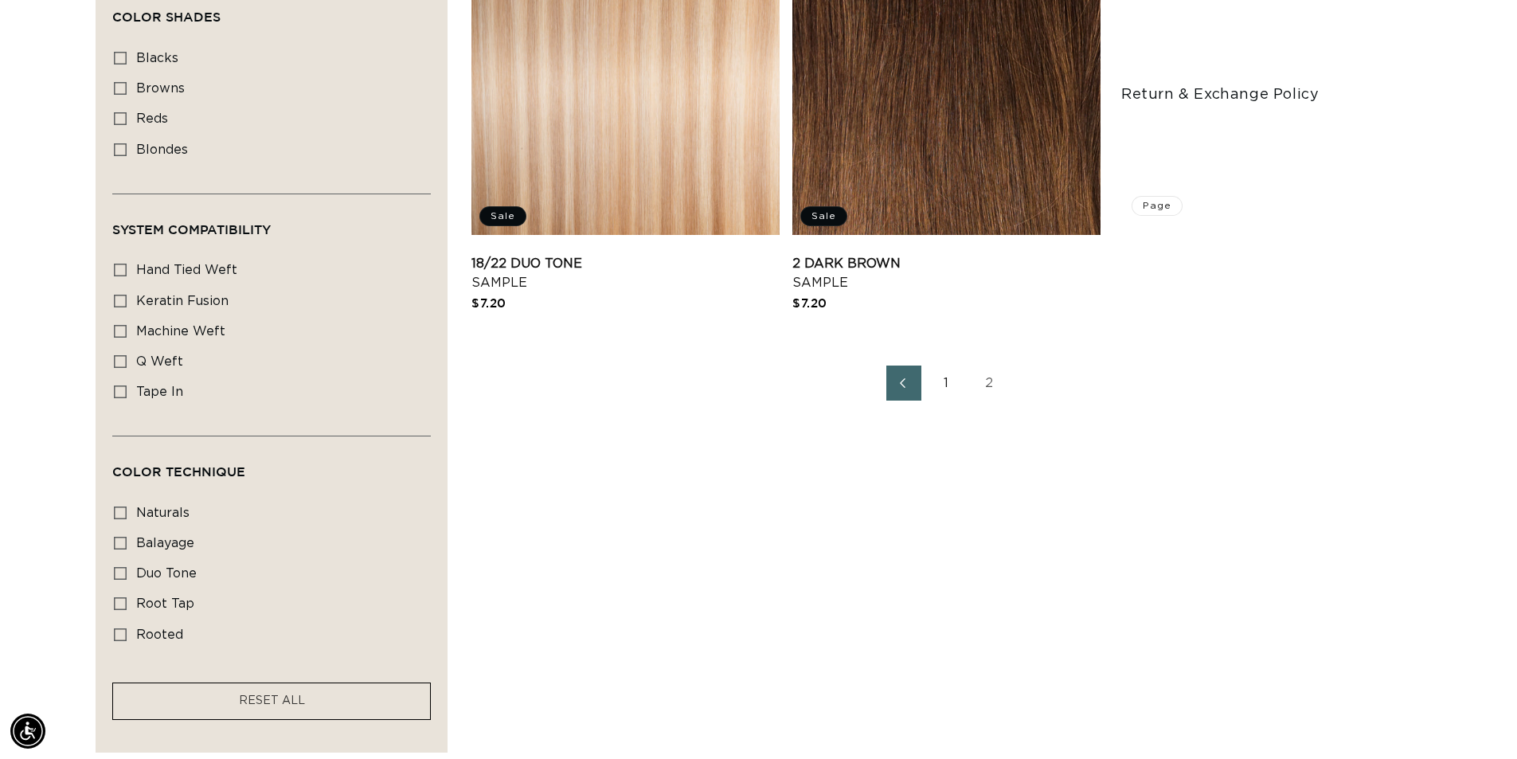
scroll to position [0, 1404]
click at [983, 383] on link "2" at bounding box center [989, 382] width 35 height 35
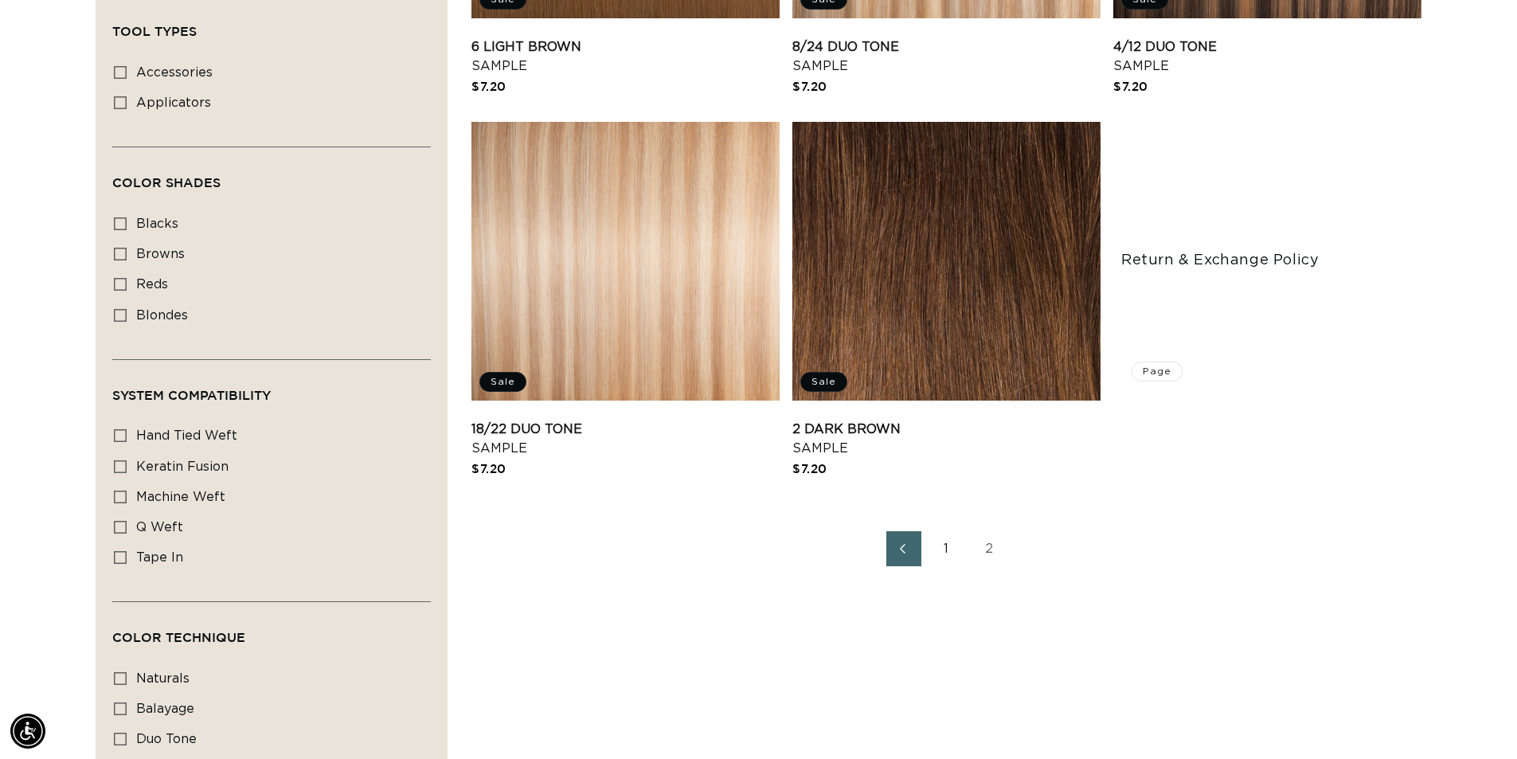
scroll to position [1035, 0]
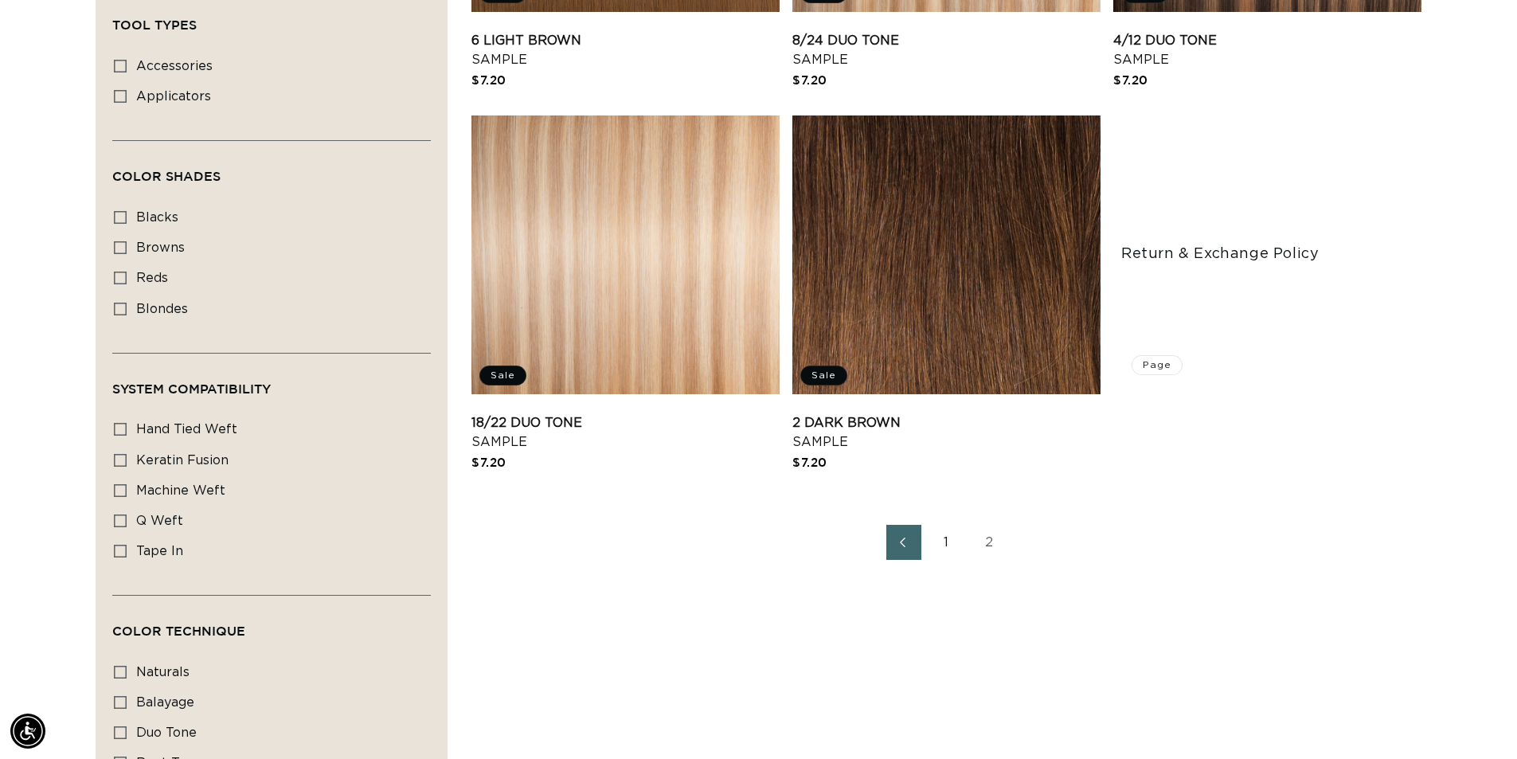
click at [936, 548] on link "1" at bounding box center [946, 542] width 35 height 35
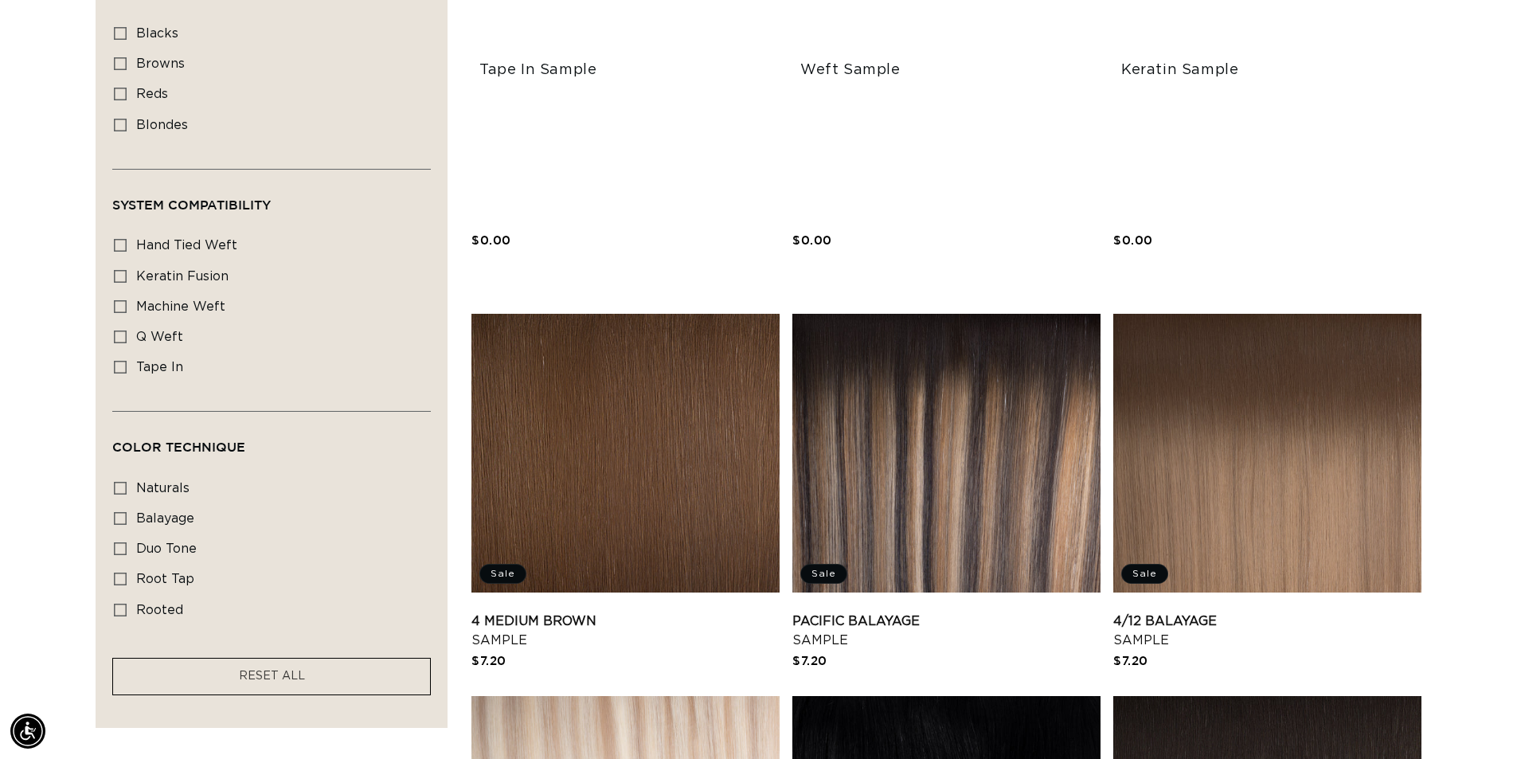
scroll to position [1115, 0]
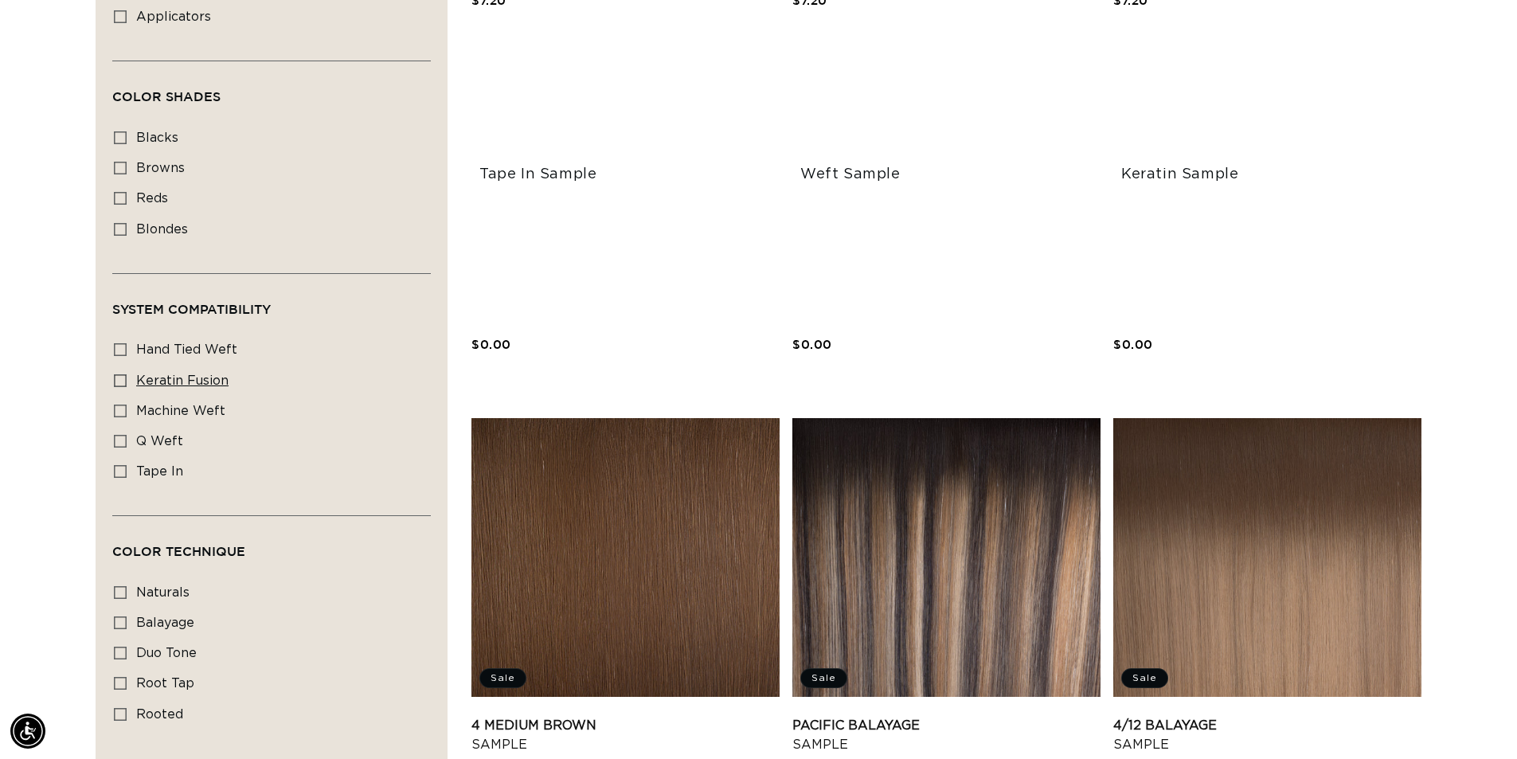
click at [153, 374] on span "keratin fusion" at bounding box center [182, 380] width 92 height 13
click at [127, 374] on input "keratin fusion keratin fusion (1 product)" at bounding box center [120, 380] width 13 height 13
checkbox input "true"
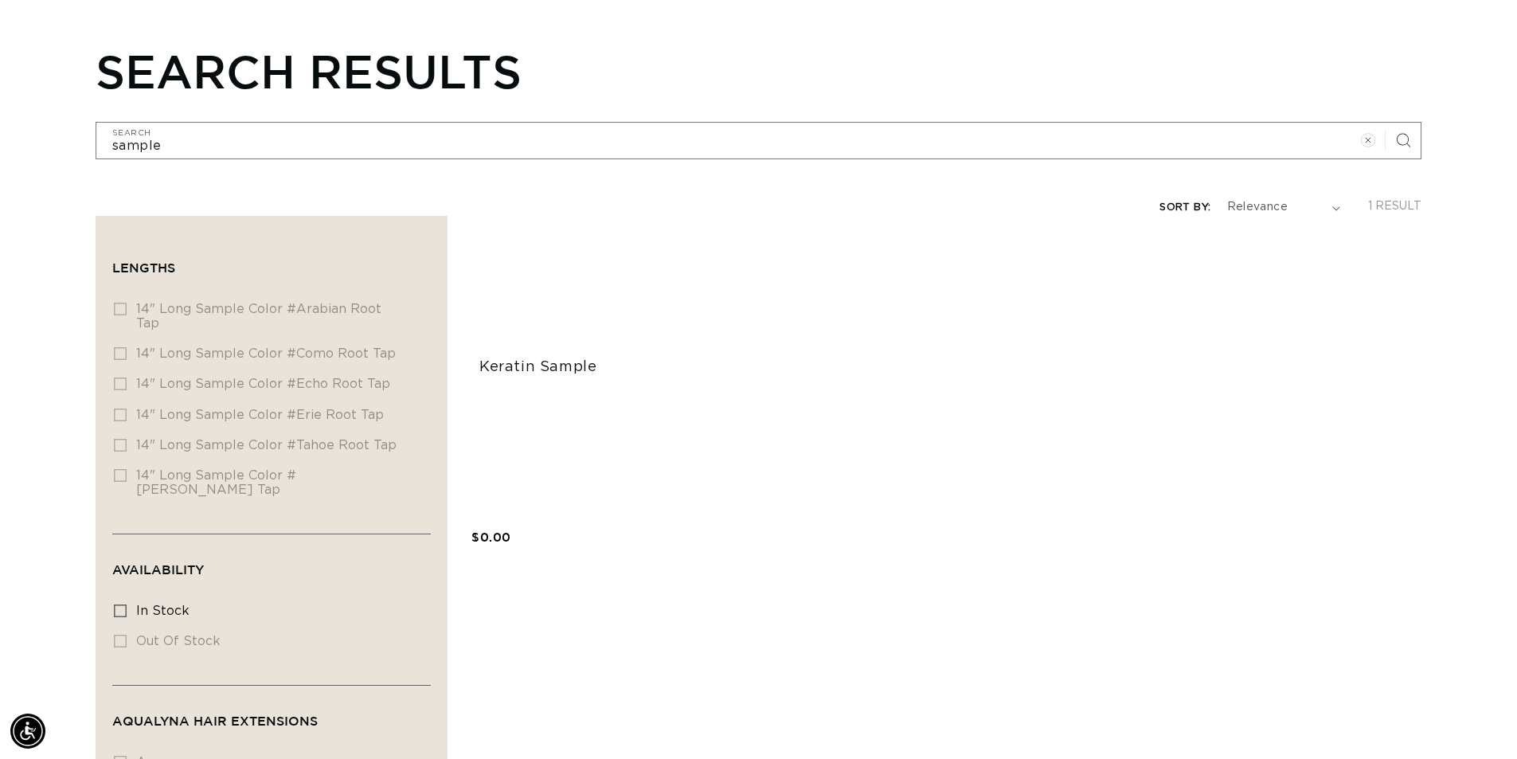
scroll to position [159, 0]
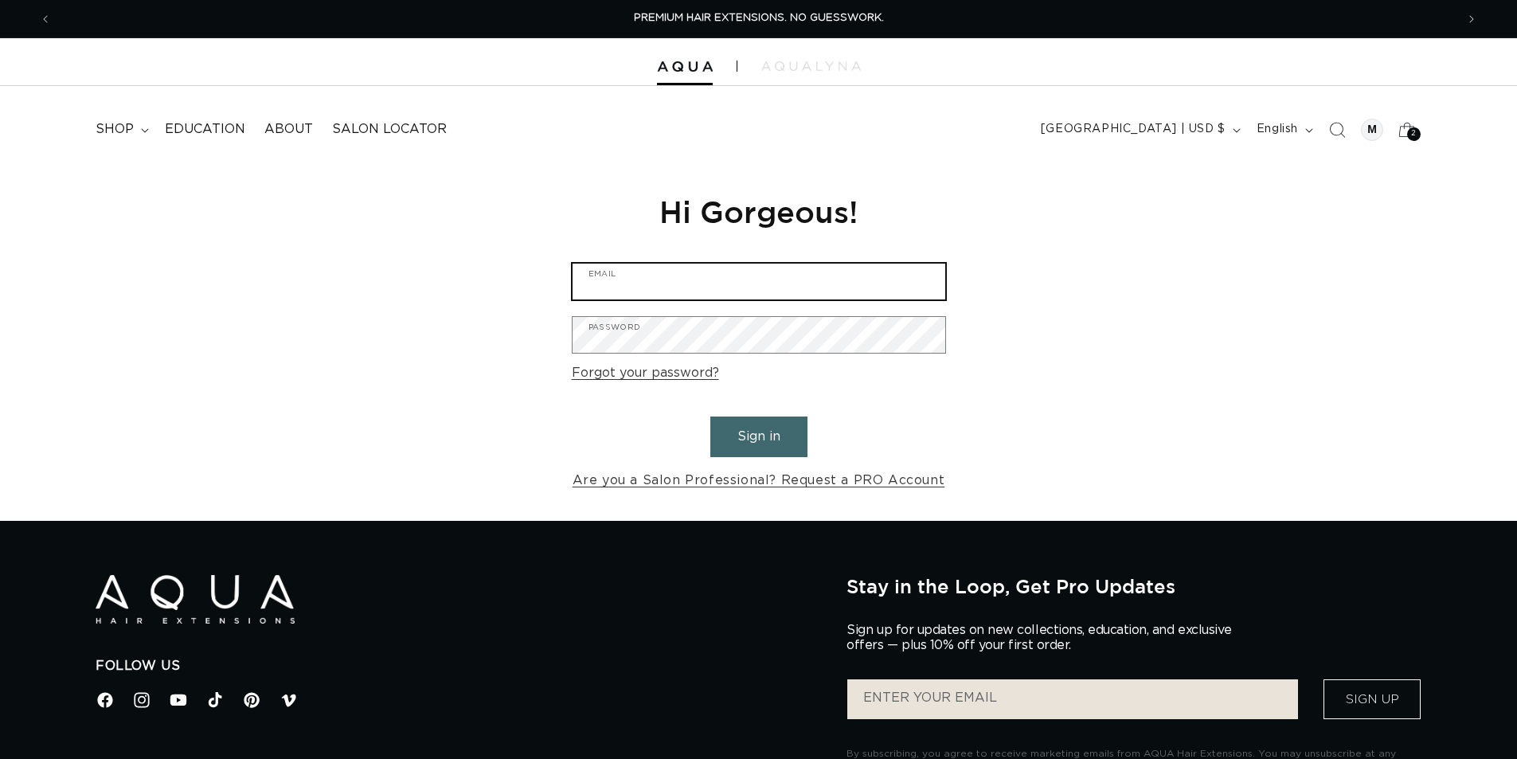
type input "[EMAIL_ADDRESS][DOMAIN_NAME]"
click at [753, 433] on button "Sign in" at bounding box center [758, 436] width 97 height 41
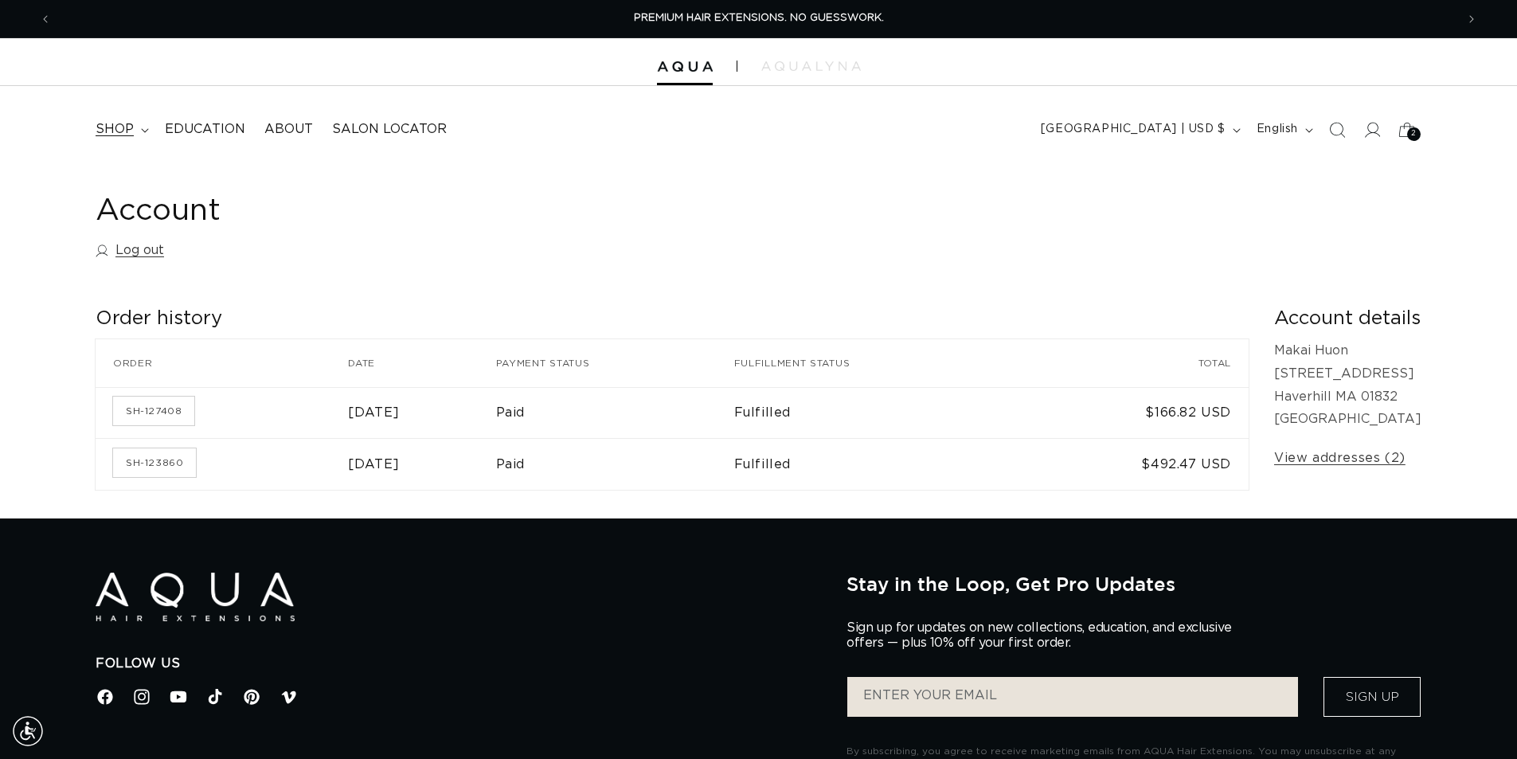
click at [139, 127] on summary "shop" at bounding box center [120, 129] width 69 height 36
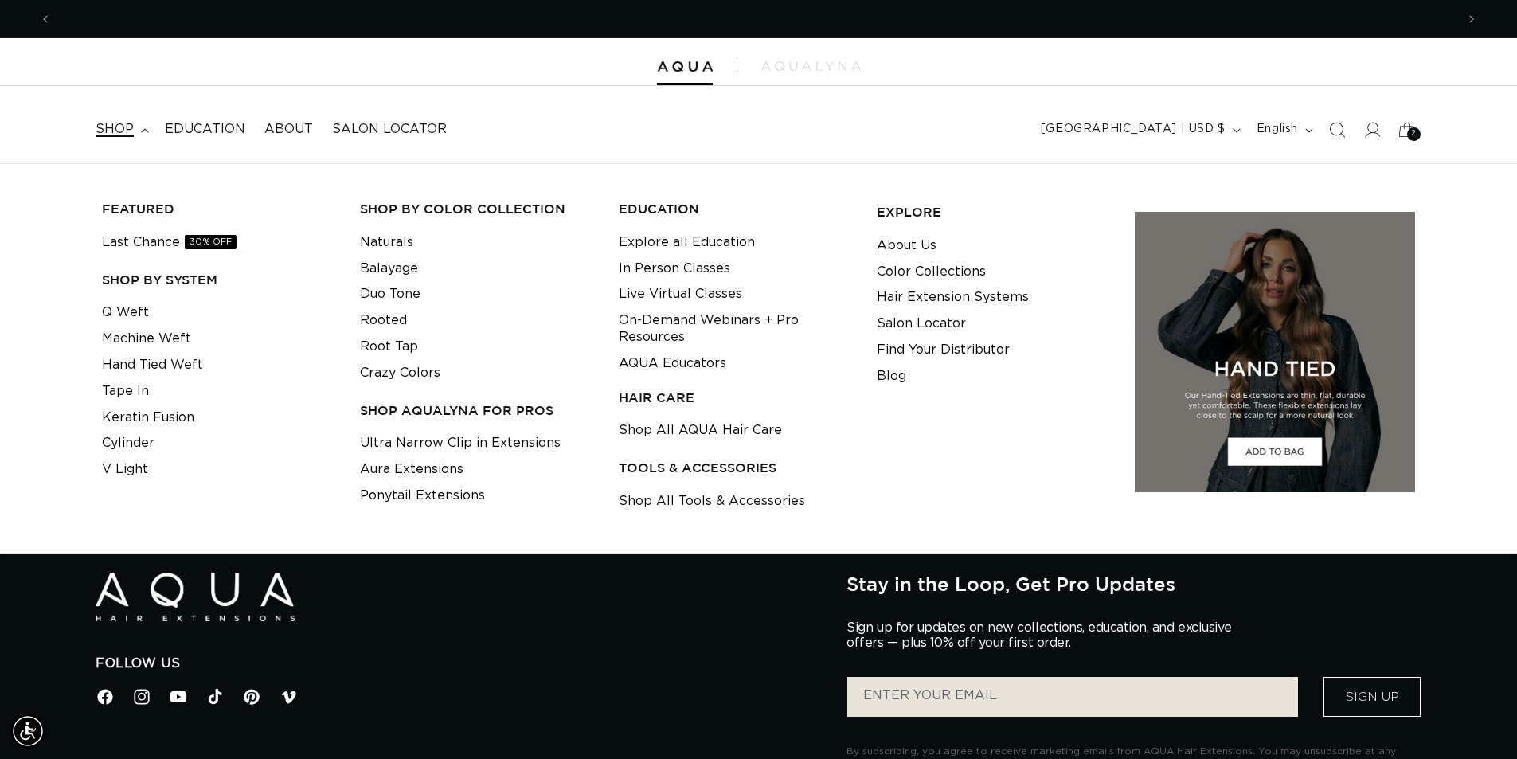
scroll to position [0, 1404]
click at [401, 369] on link "Crazy Colors" at bounding box center [400, 373] width 80 height 26
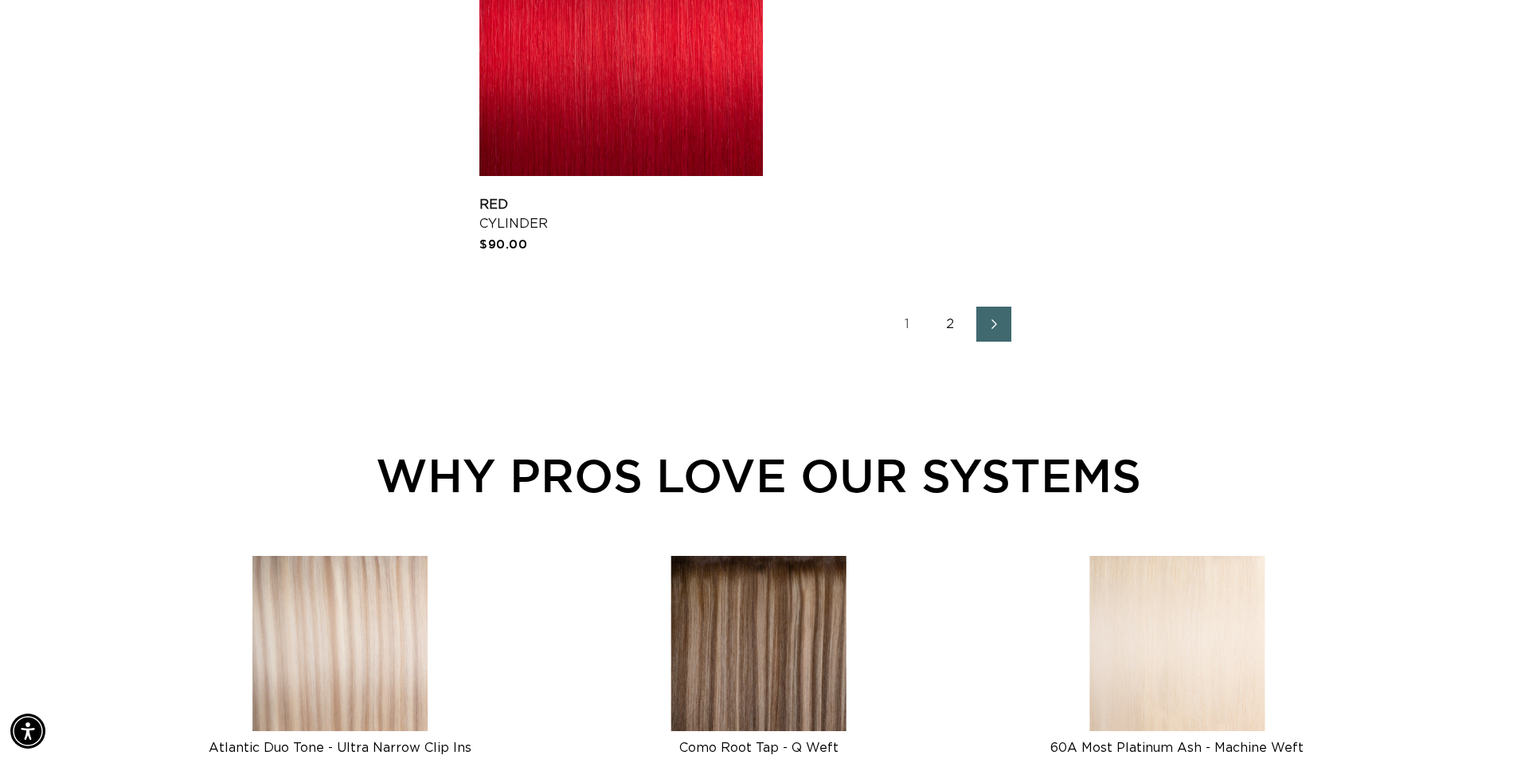
scroll to position [2628, 0]
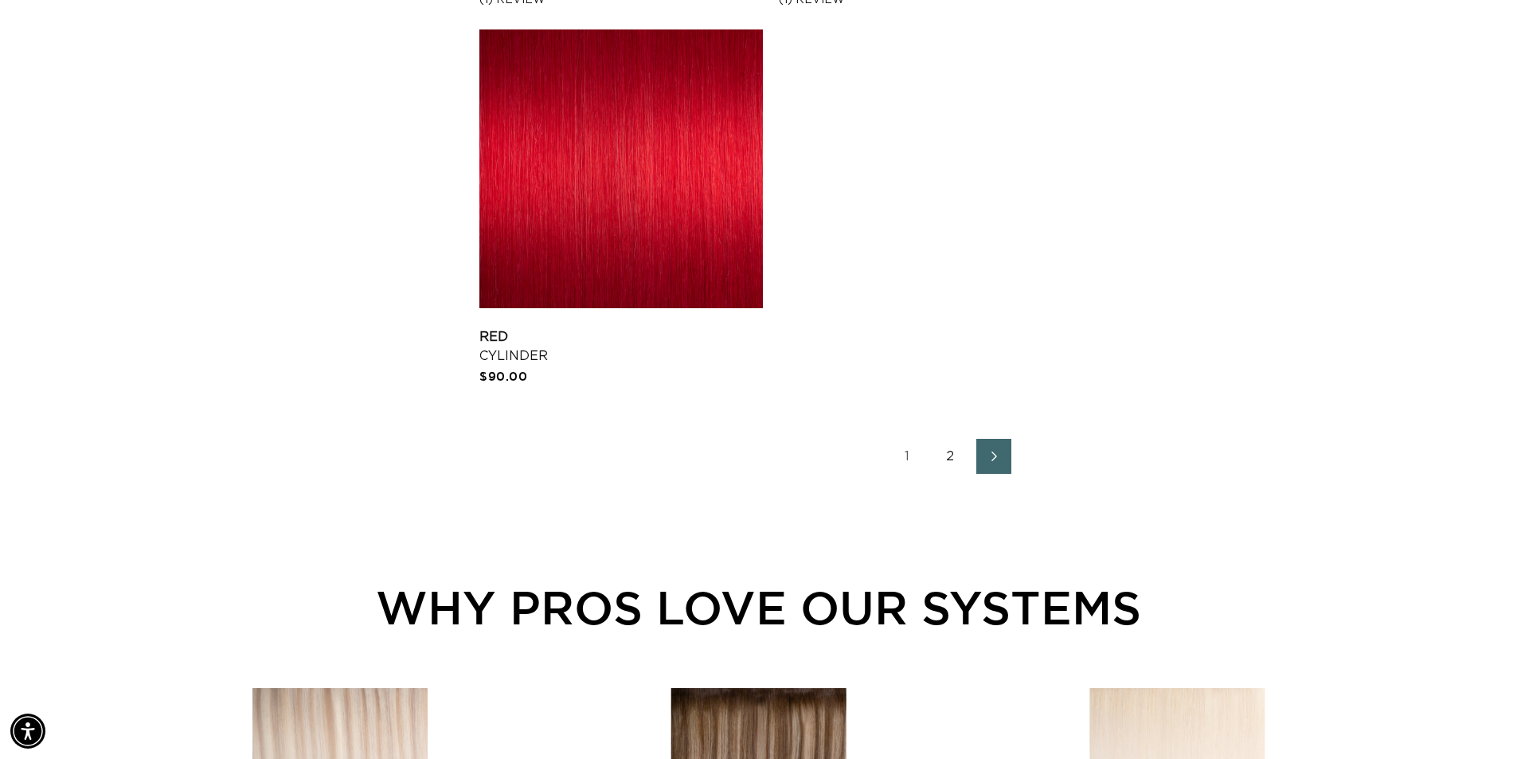
click at [952, 451] on link "2" at bounding box center [950, 456] width 35 height 35
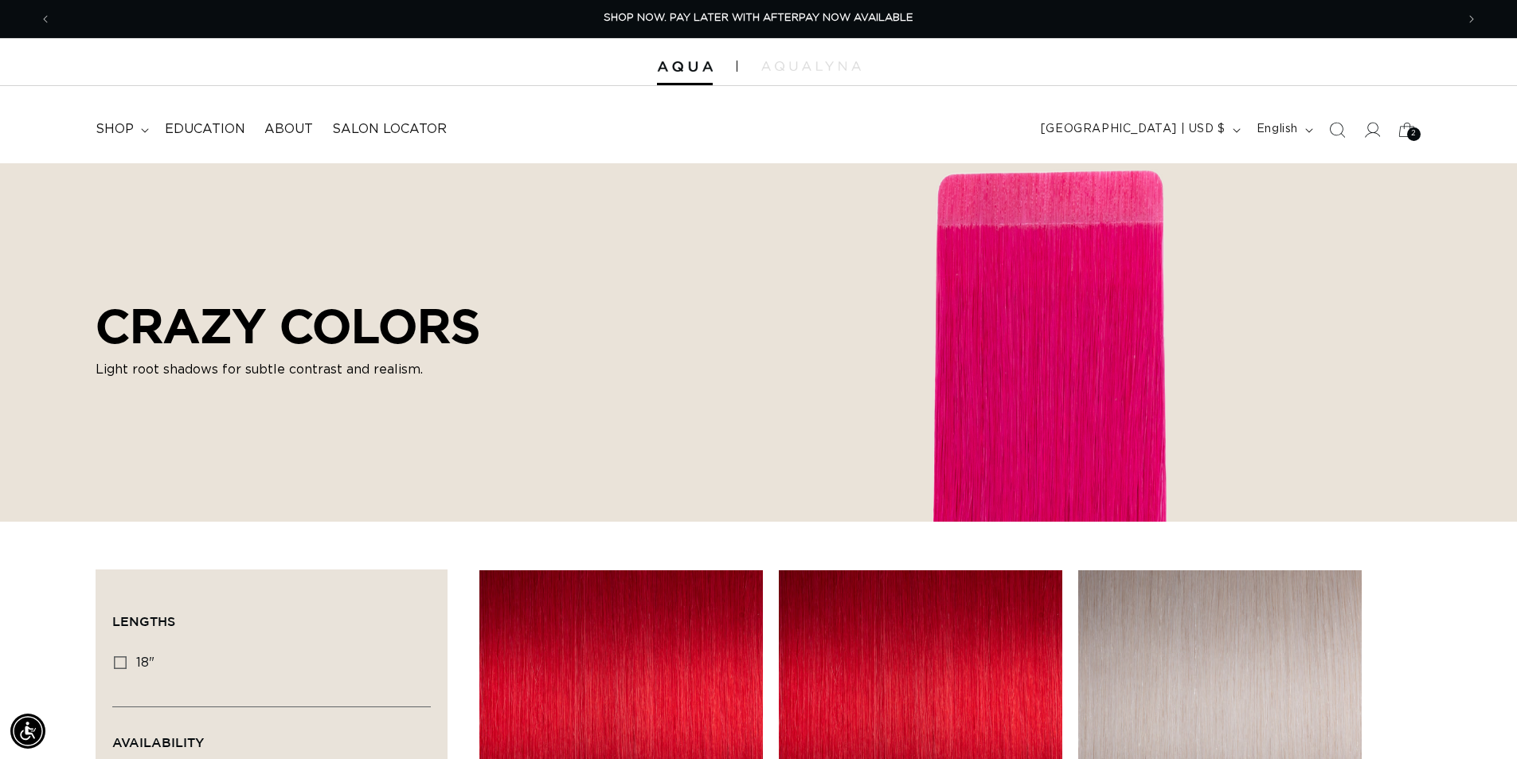
scroll to position [398, 0]
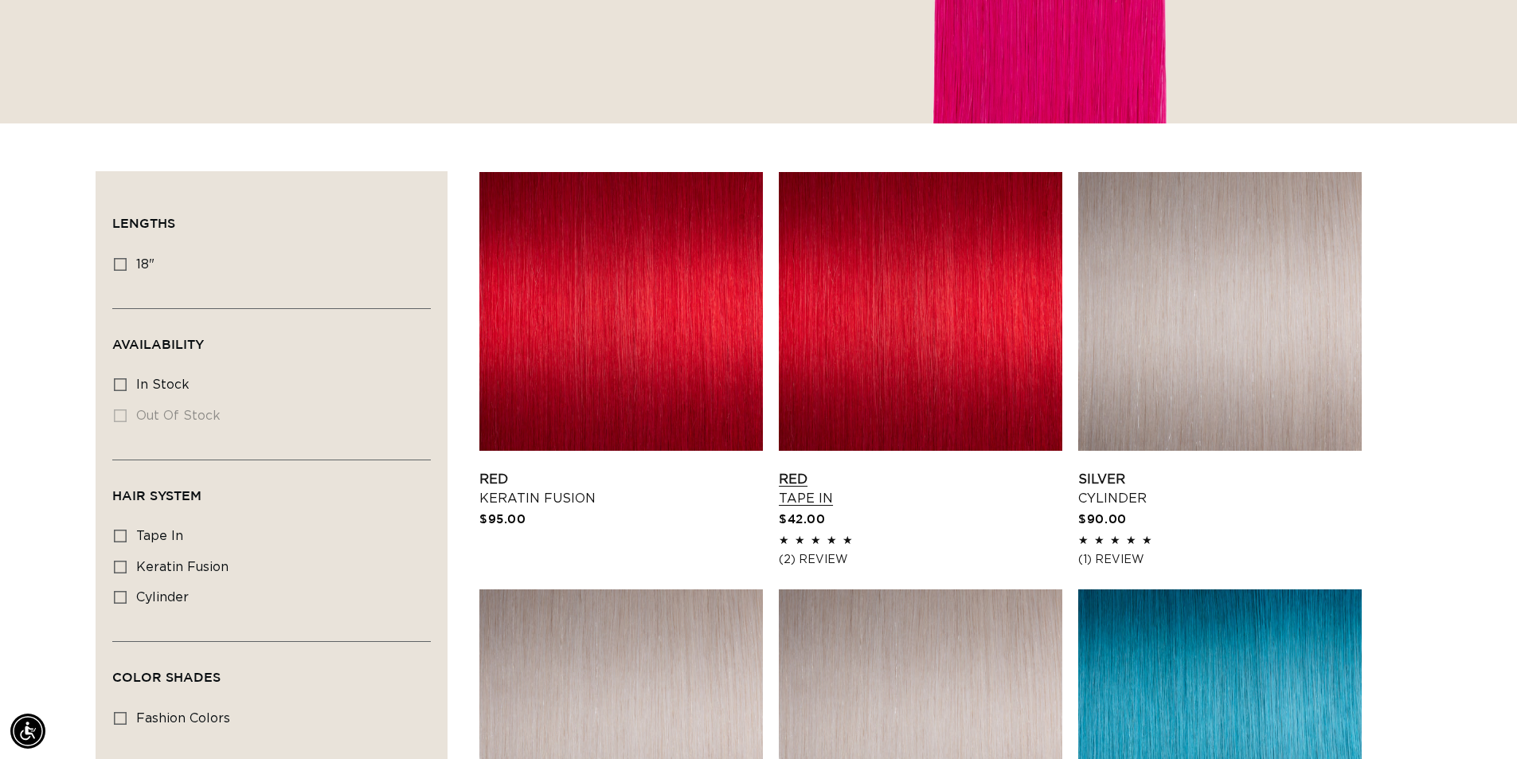
click at [966, 470] on link "Red Tape In" at bounding box center [920, 489] width 283 height 38
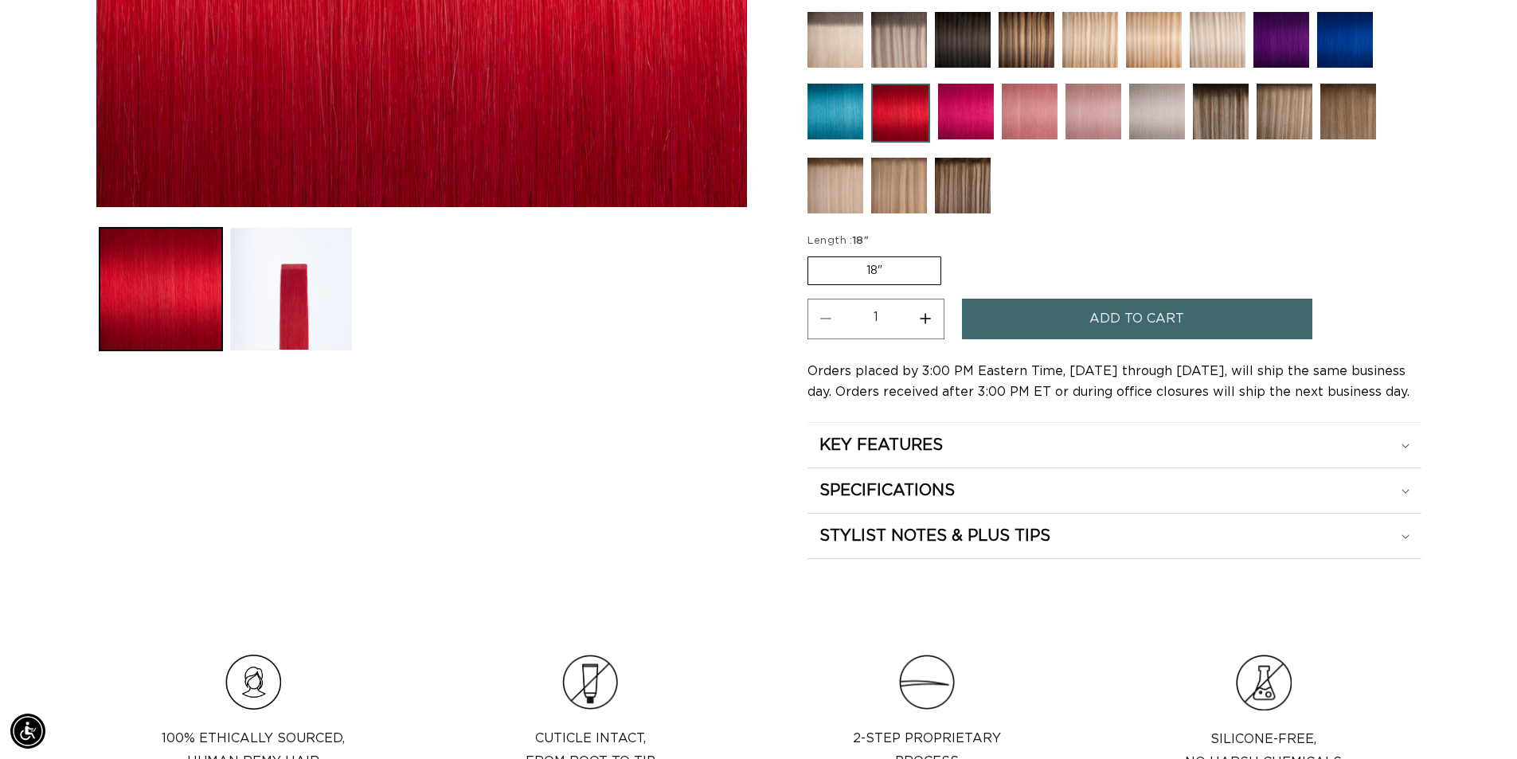
scroll to position [319, 0]
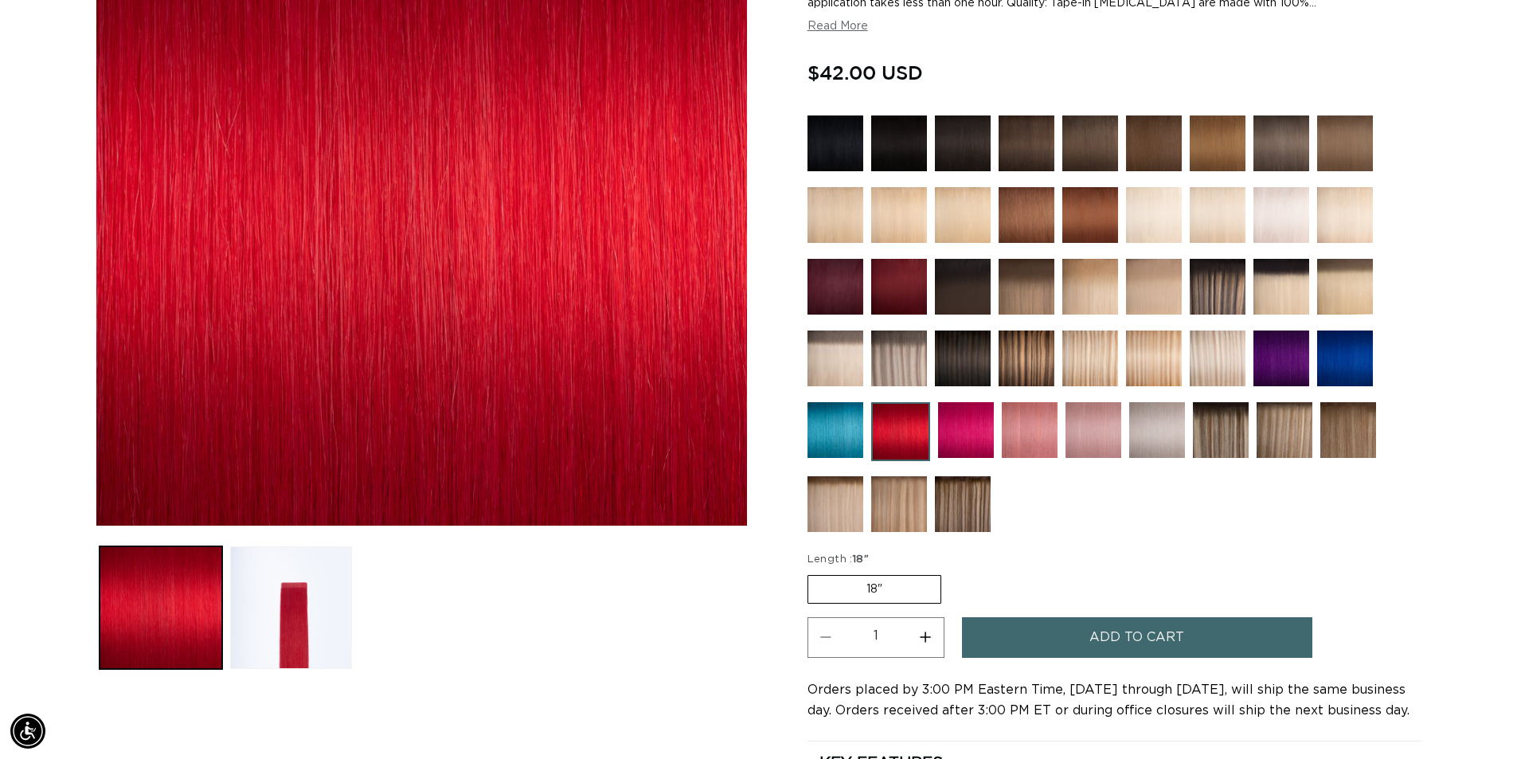
click at [1261, 297] on img at bounding box center [1281, 287] width 56 height 56
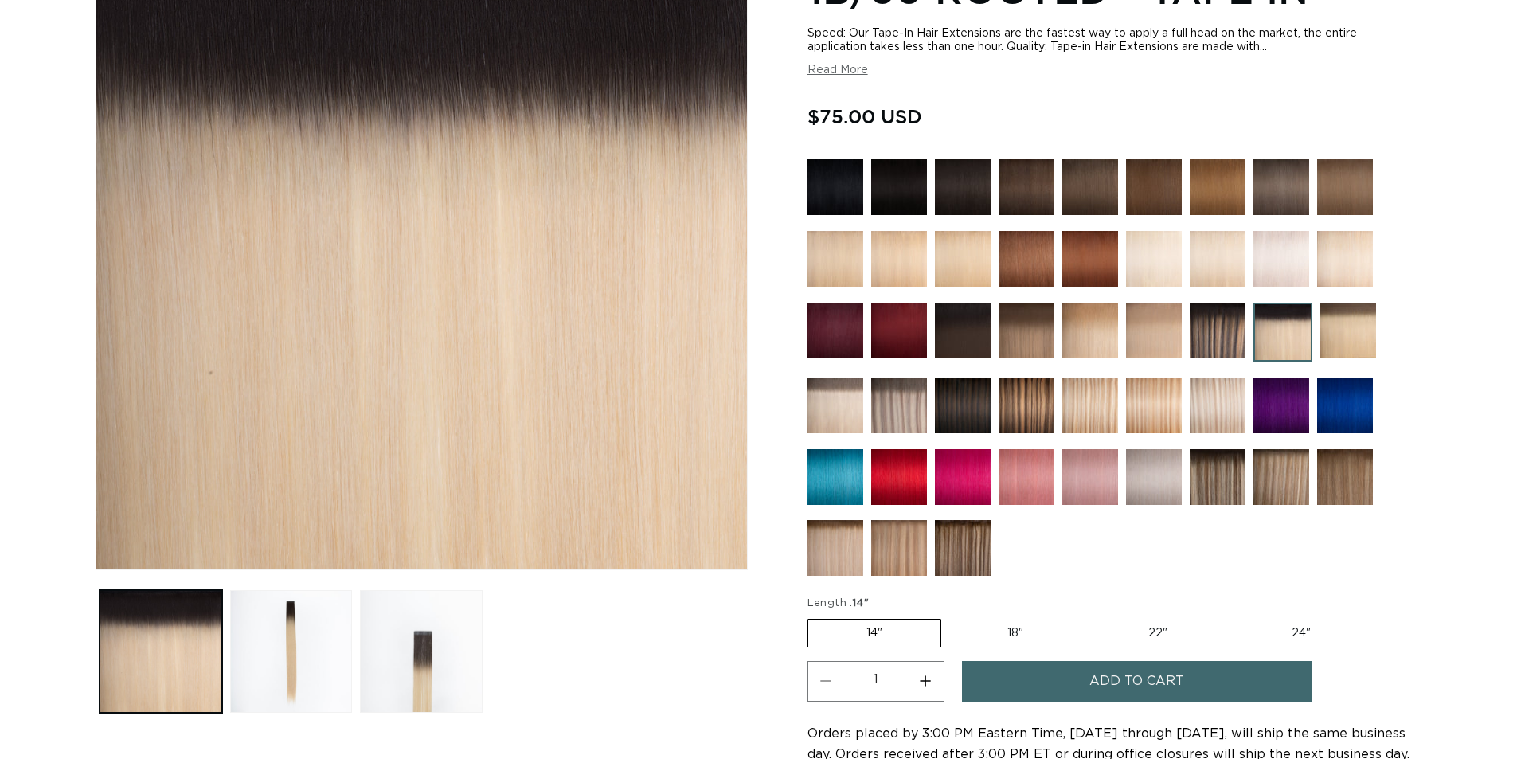
scroll to position [398, 0]
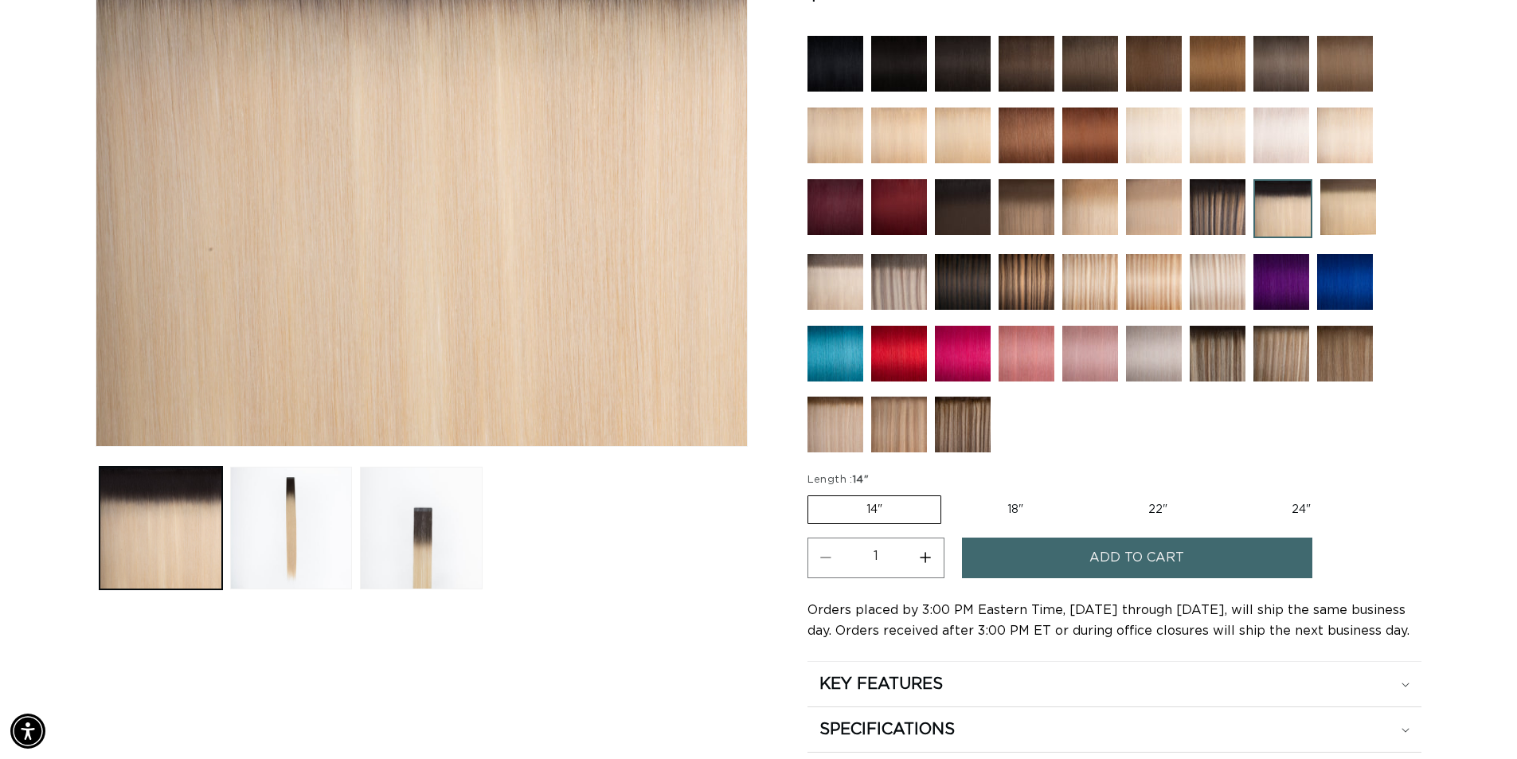
click at [1139, 501] on label "22" Variant sold out or unavailable" at bounding box center [1157, 509] width 135 height 27
click at [1090, 493] on input "22" Variant sold out or unavailable" at bounding box center [1089, 492] width 1 height 1
radio input "true"
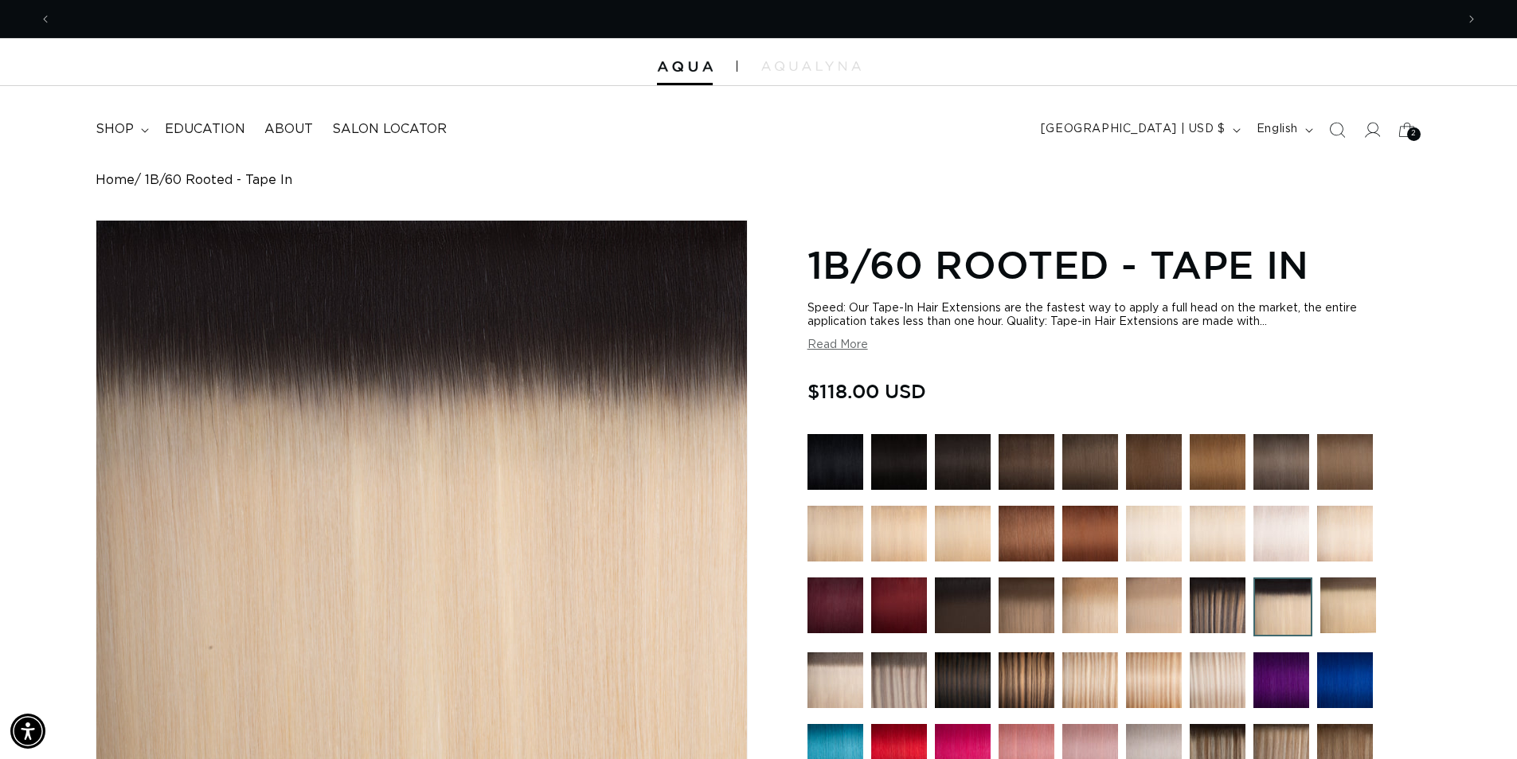
scroll to position [0, 2808]
click at [141, 131] on icon at bounding box center [145, 130] width 8 height 5
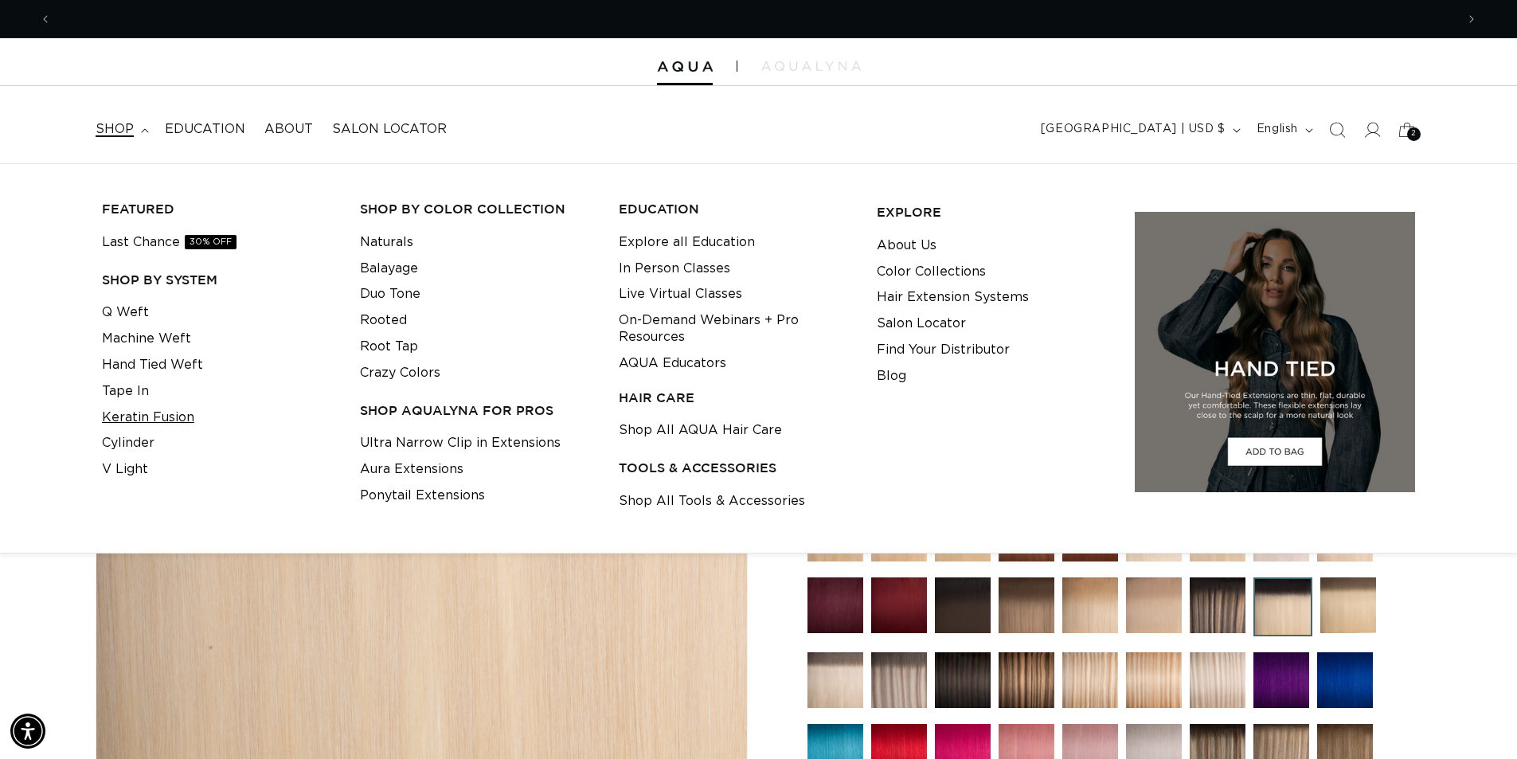
scroll to position [0, 0]
click at [160, 418] on link "Keratin Fusion" at bounding box center [148, 418] width 92 height 26
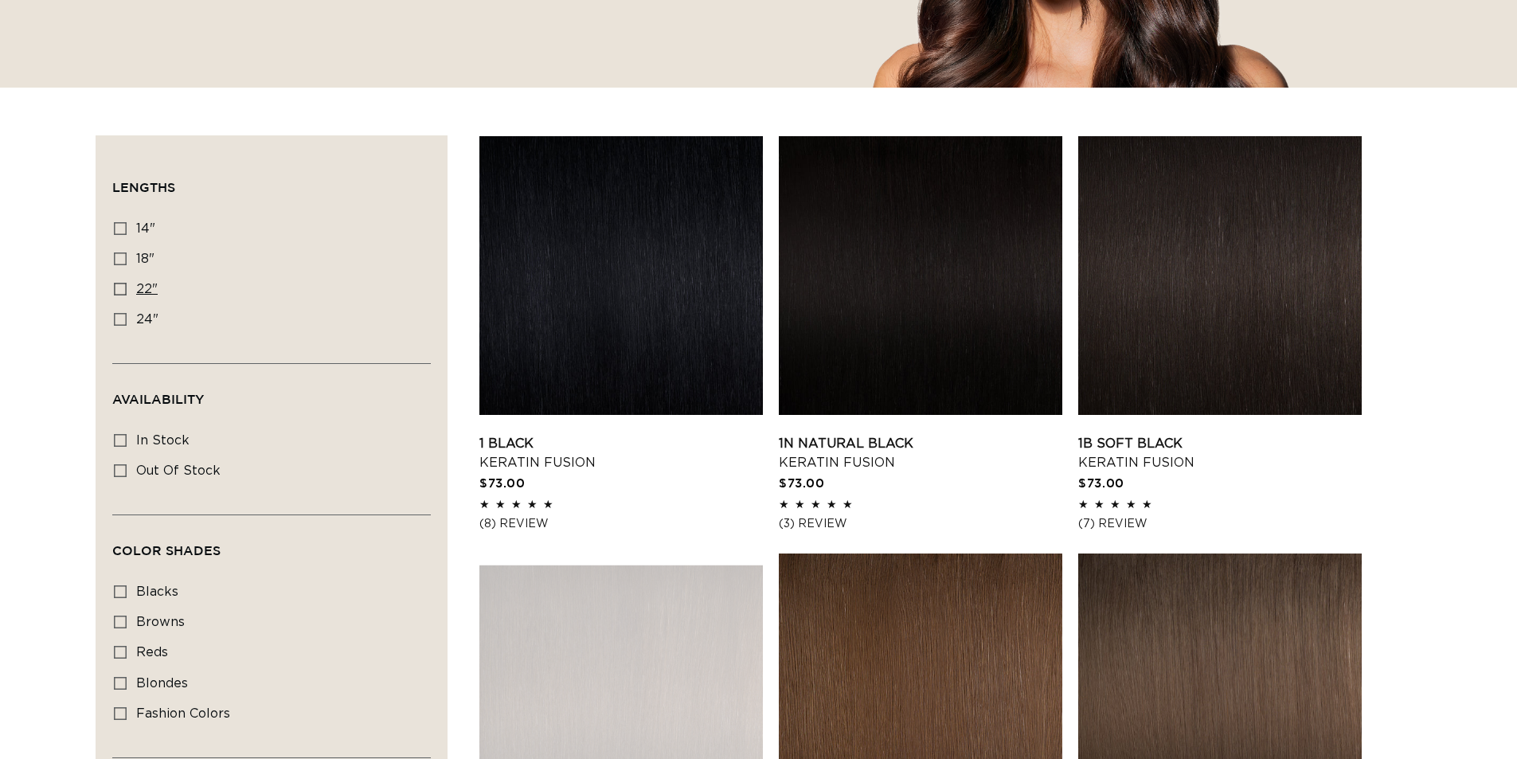
scroll to position [796, 0]
